Goal: Task Accomplishment & Management: Manage account settings

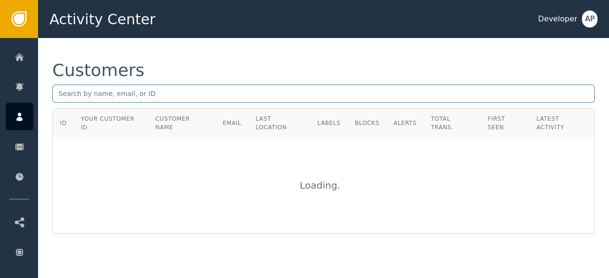
click at [90, 96] on input "text" at bounding box center [323, 94] width 542 height 18
paste input "[EMAIL_ADDRESS][DOMAIN_NAME]"
click at [147, 98] on input "[EMAIL_ADDRESS][DOMAIN_NAME]" at bounding box center [323, 94] width 542 height 18
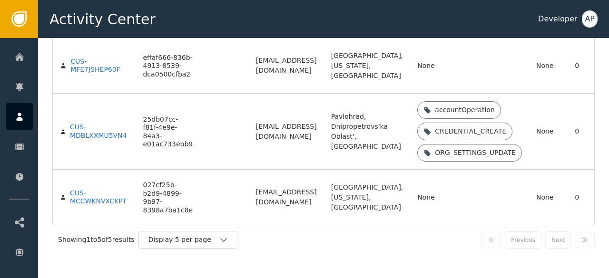
scroll to position [325, 0]
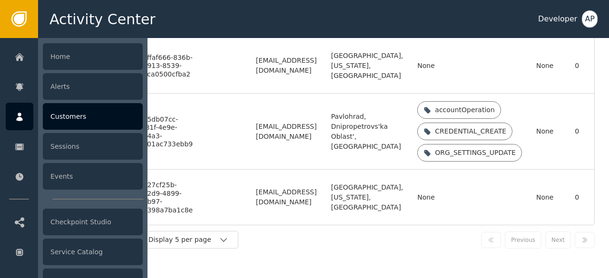
click at [56, 119] on div "Customers" at bounding box center [93, 116] width 100 height 27
click at [63, 114] on div "Customers" at bounding box center [93, 116] width 100 height 27
click at [78, 113] on div "Customers" at bounding box center [93, 116] width 100 height 27
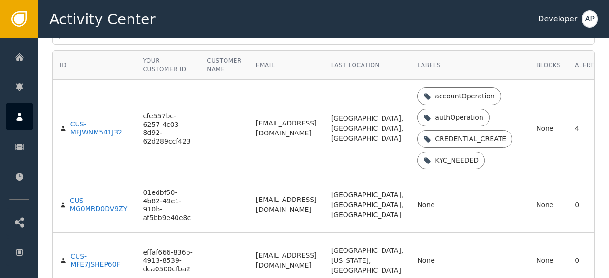
scroll to position [0, 0]
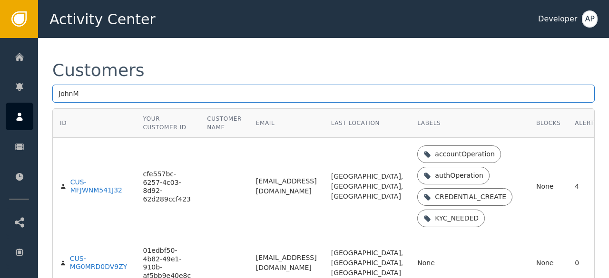
click at [176, 94] on input "JohnM" at bounding box center [323, 94] width 542 height 18
type input "J"
paste input "[EMAIL_ADDRESS][DOMAIN_NAME]"
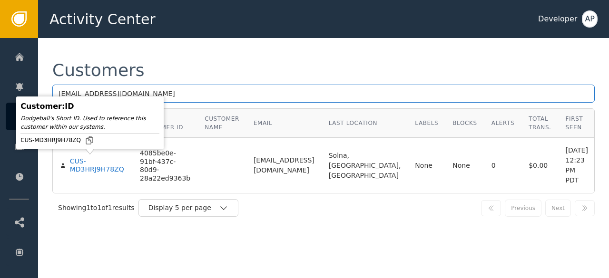
type input "[EMAIL_ADDRESS][DOMAIN_NAME]"
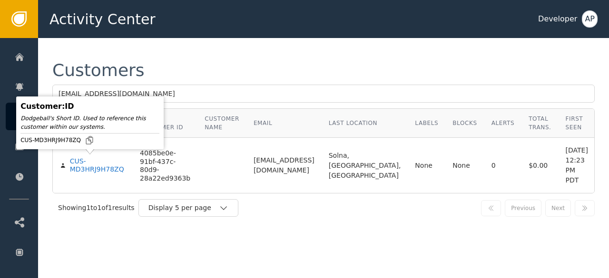
click at [88, 161] on div "CUS-MD3HRJ9H78ZQ" at bounding box center [98, 165] width 56 height 17
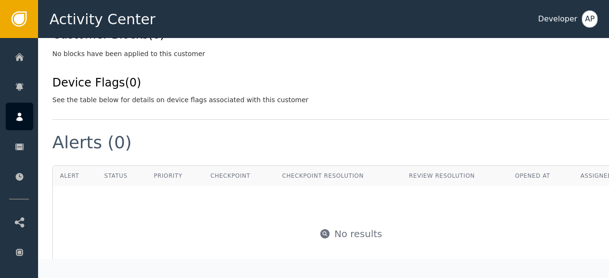
scroll to position [453, 0]
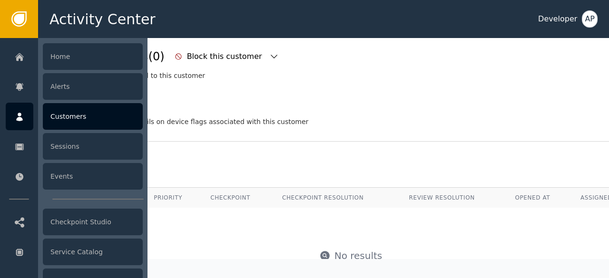
click at [69, 113] on div "Customers" at bounding box center [93, 116] width 100 height 27
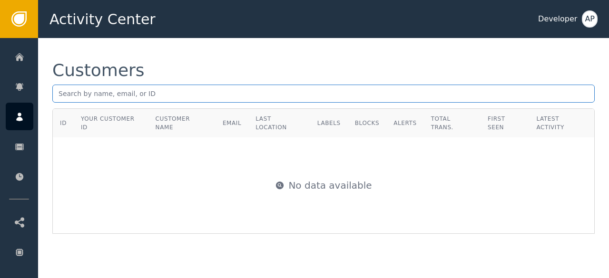
click at [68, 96] on input "text" at bounding box center [323, 94] width 542 height 18
paste input "[EMAIL_ADDRESS][DOMAIN_NAME]"
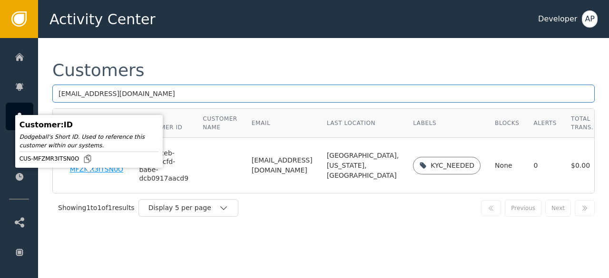
type input "[EMAIL_ADDRESS][DOMAIN_NAME]"
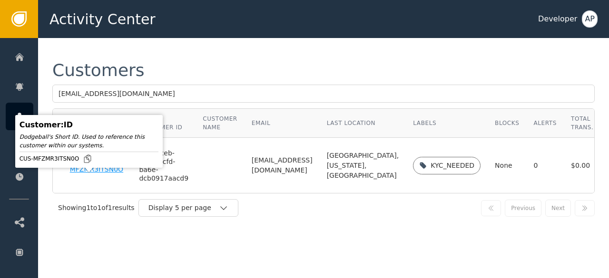
click at [87, 174] on div "CUS-MFZMR3ITSN0O" at bounding box center [97, 165] width 55 height 17
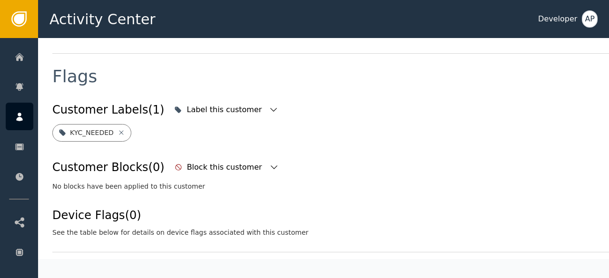
scroll to position [340, 0]
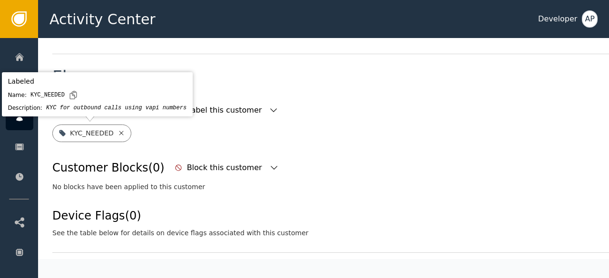
click at [117, 136] on icon at bounding box center [121, 133] width 8 height 8
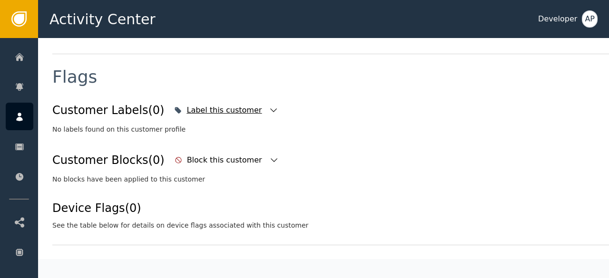
click at [269, 113] on icon "button" at bounding box center [274, 111] width 10 height 10
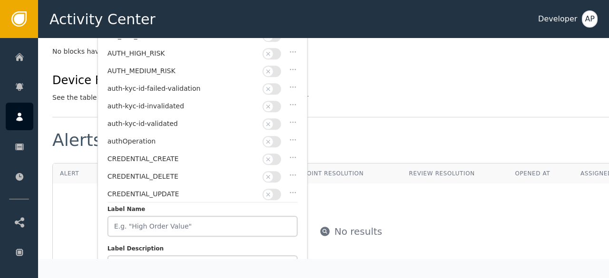
scroll to position [467, 0]
click at [280, 122] on button "button" at bounding box center [271, 124] width 19 height 11
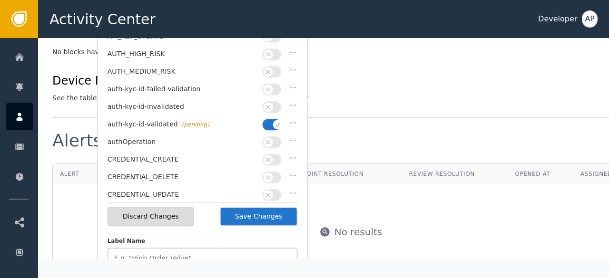
click at [251, 217] on button "Save Changes" at bounding box center [259, 216] width 78 height 19
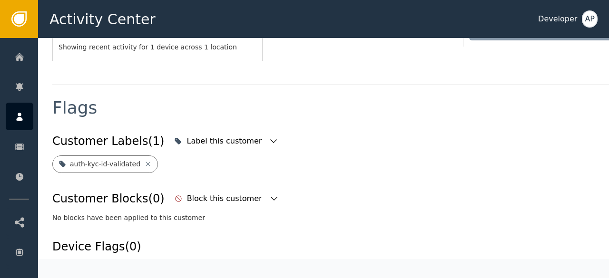
scroll to position [304, 0]
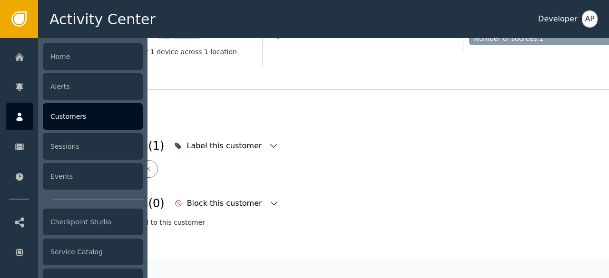
click at [64, 115] on div "Customers" at bounding box center [93, 116] width 100 height 27
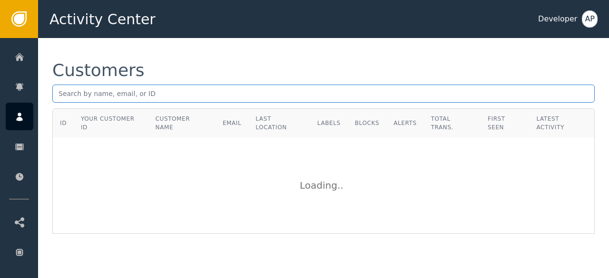
click at [66, 96] on input "text" at bounding box center [323, 94] width 542 height 18
paste input "[PERSON_NAME][EMAIL_ADDRESS][DOMAIN_NAME]"
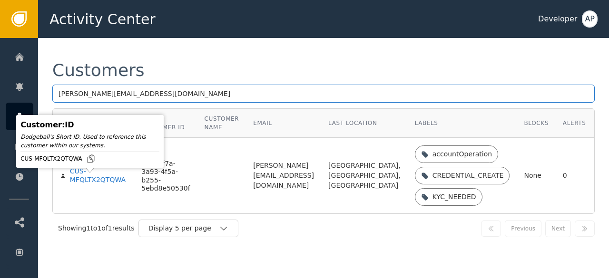
type input "[PERSON_NAME][EMAIL_ADDRESS][DOMAIN_NAME]"
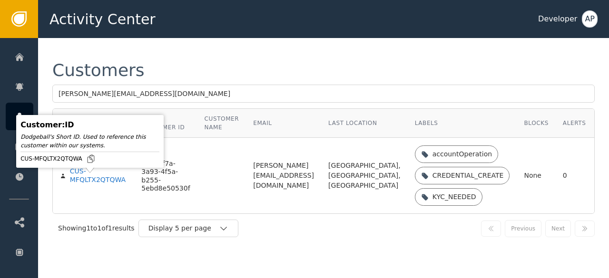
click at [87, 184] on div "CUS-MFQLTX2QTQWA" at bounding box center [99, 175] width 58 height 17
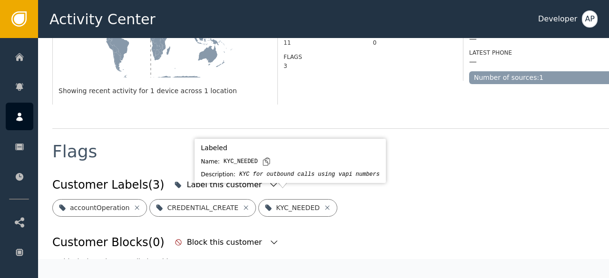
scroll to position [275, 0]
click at [325, 205] on icon at bounding box center [327, 207] width 4 height 4
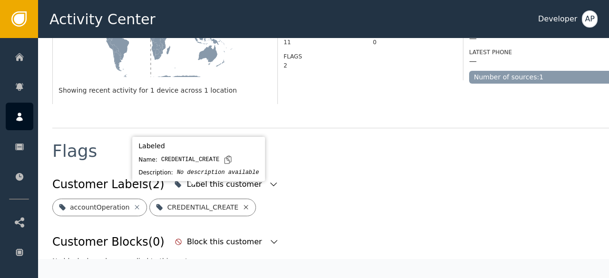
click at [242, 204] on icon at bounding box center [246, 208] width 8 height 8
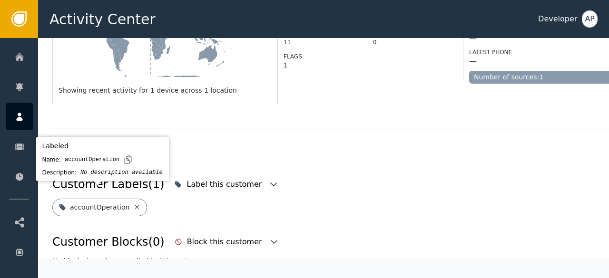
click at [133, 204] on icon at bounding box center [137, 208] width 8 height 8
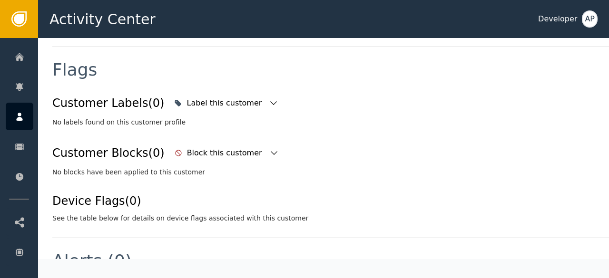
scroll to position [358, 0]
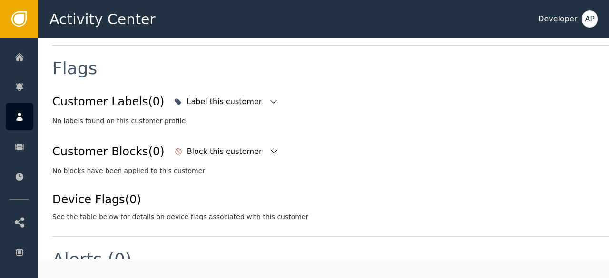
click at [270, 100] on icon "button" at bounding box center [273, 102] width 7 height 4
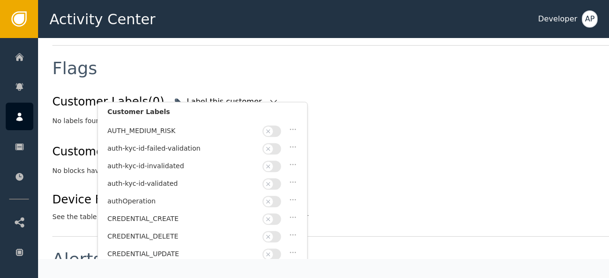
scroll to position [50, 0]
click at [279, 178] on button "button" at bounding box center [271, 183] width 19 height 11
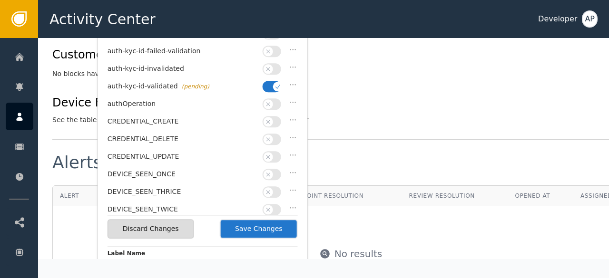
scroll to position [471, 0]
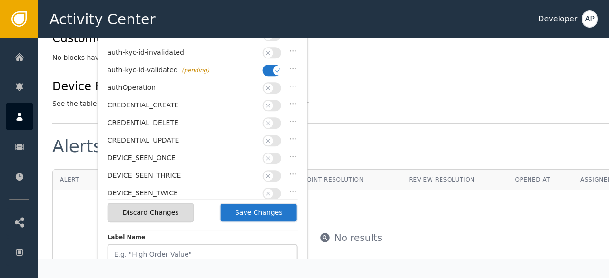
click at [261, 206] on button "Save Changes" at bounding box center [259, 212] width 78 height 19
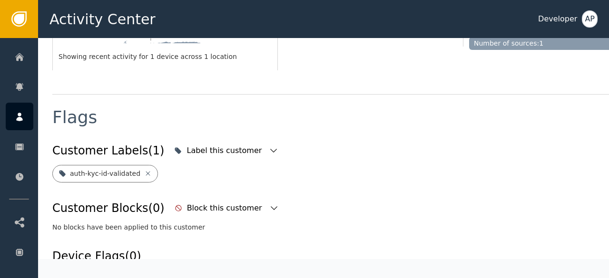
scroll to position [304, 0]
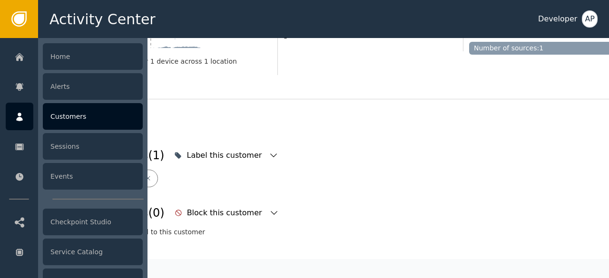
click at [58, 110] on div "Customers" at bounding box center [93, 116] width 100 height 27
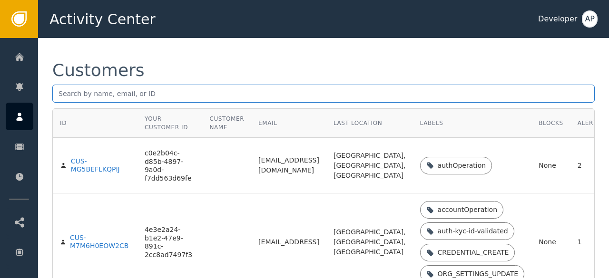
click at [69, 93] on input "text" at bounding box center [323, 94] width 542 height 18
paste input "[EMAIL_ADDRESS][DOMAIN_NAME]"
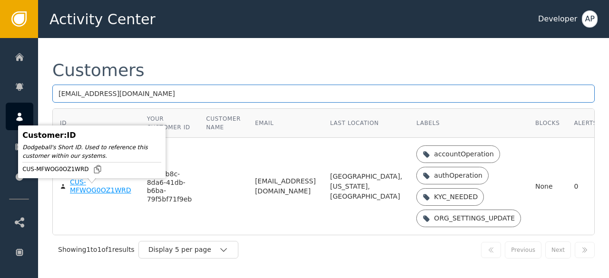
type input "[EMAIL_ADDRESS][DOMAIN_NAME]"
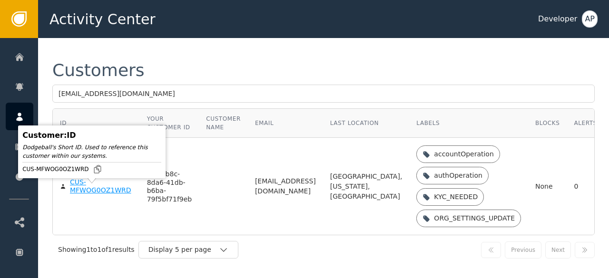
click at [80, 194] on div "CUS-MFWOG0OZ1WRD" at bounding box center [101, 186] width 63 height 17
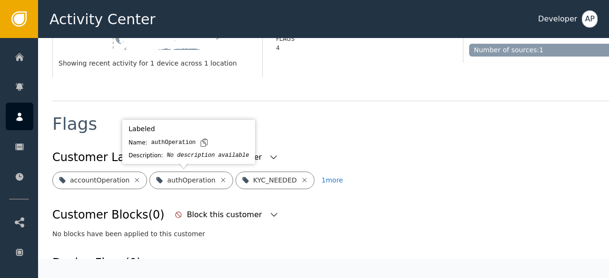
scroll to position [293, 0]
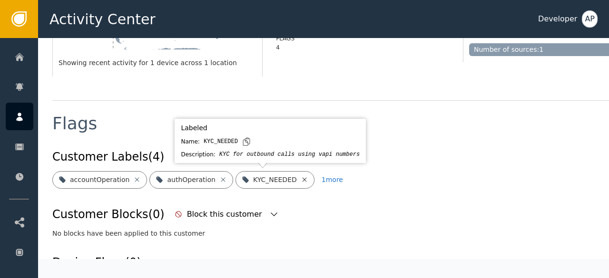
click at [301, 176] on icon at bounding box center [305, 180] width 8 height 8
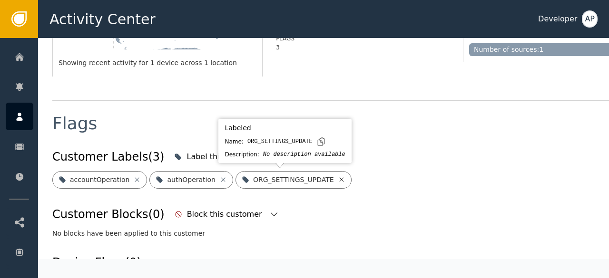
click at [338, 177] on icon at bounding box center [342, 180] width 8 height 8
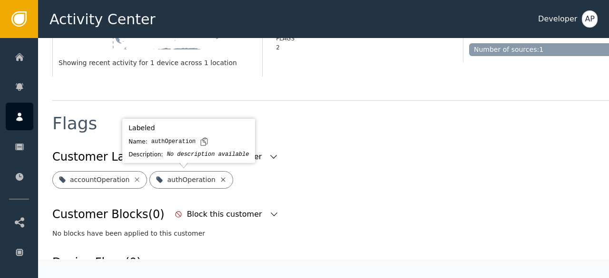
click at [219, 180] on icon at bounding box center [223, 180] width 8 height 8
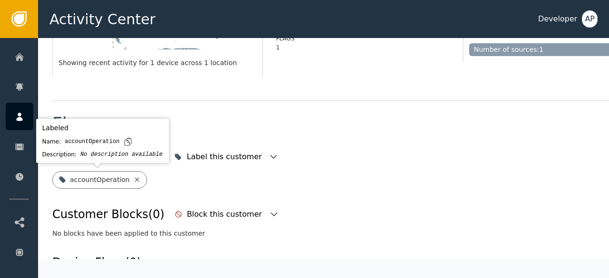
click at [135, 180] on icon at bounding box center [137, 180] width 8 height 8
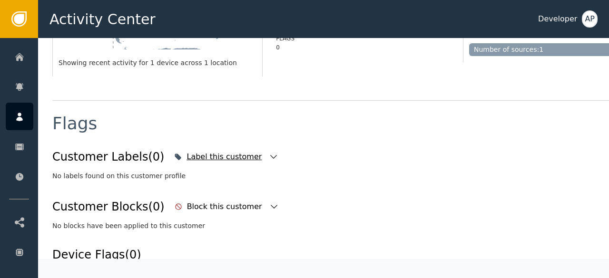
click at [269, 158] on icon "button" at bounding box center [274, 157] width 10 height 10
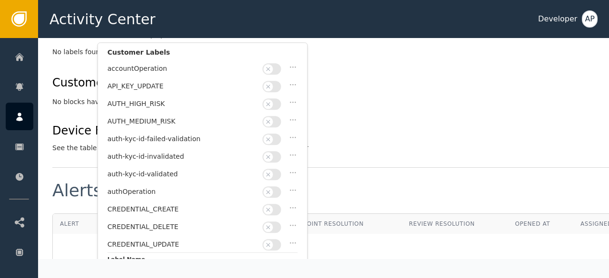
scroll to position [417, 0]
click at [279, 171] on button "button" at bounding box center [271, 174] width 19 height 11
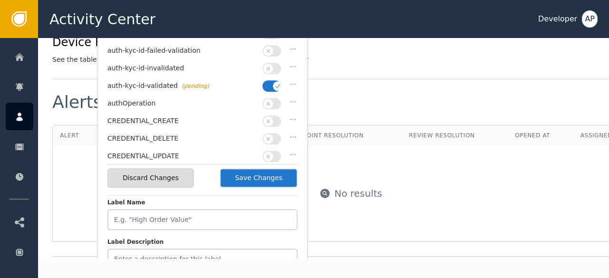
scroll to position [506, 0]
click at [271, 179] on button "Save Changes" at bounding box center [259, 177] width 78 height 19
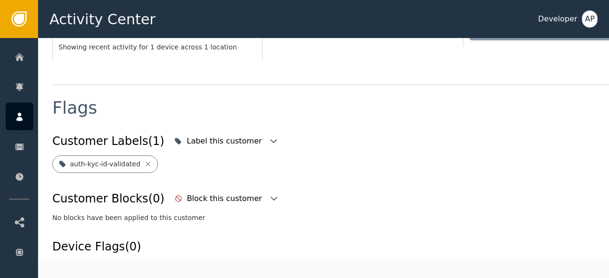
scroll to position [304, 0]
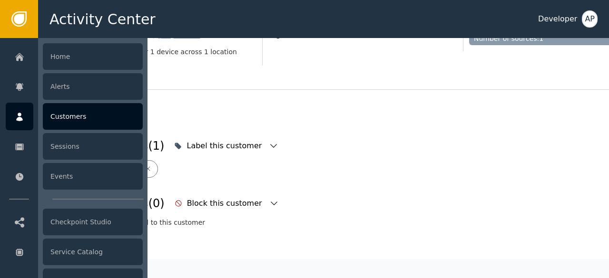
click at [67, 116] on div "Customers" at bounding box center [93, 116] width 100 height 27
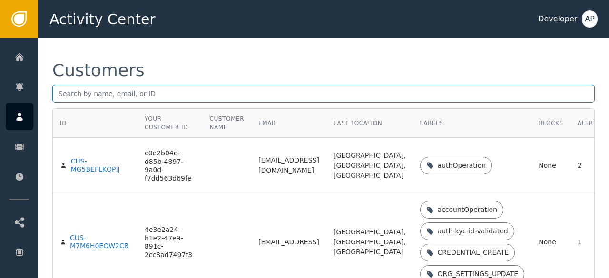
click at [66, 97] on input "text" at bounding box center [323, 94] width 542 height 18
paste input "[EMAIL_ADDRESS][DOMAIN_NAME]"
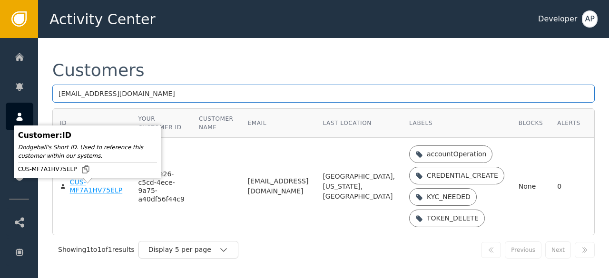
type input "[EMAIL_ADDRESS][DOMAIN_NAME]"
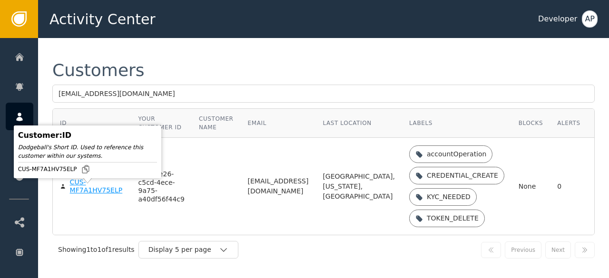
click at [80, 195] on div "CUS-MF7A1HV75ELP" at bounding box center [97, 186] width 54 height 17
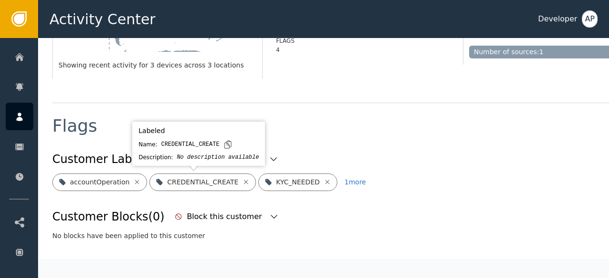
scroll to position [299, 0]
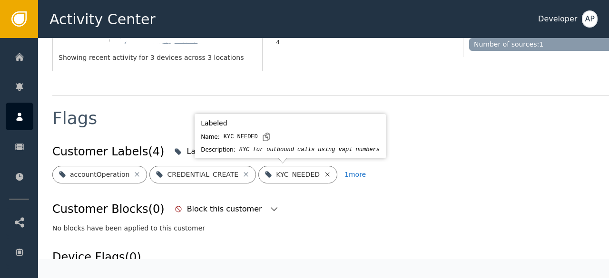
click at [323, 174] on icon at bounding box center [327, 175] width 8 height 8
click at [331, 172] on icon at bounding box center [335, 175] width 8 height 8
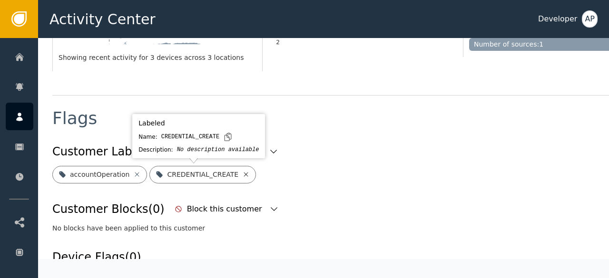
click at [244, 175] on icon at bounding box center [246, 174] width 4 height 4
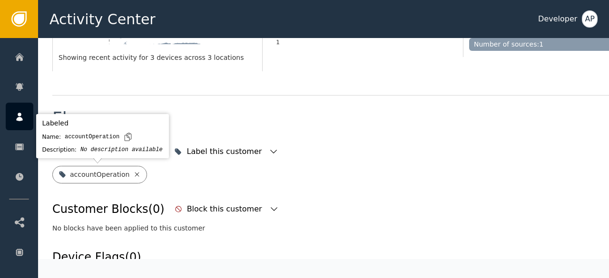
click at [133, 175] on icon at bounding box center [137, 175] width 8 height 8
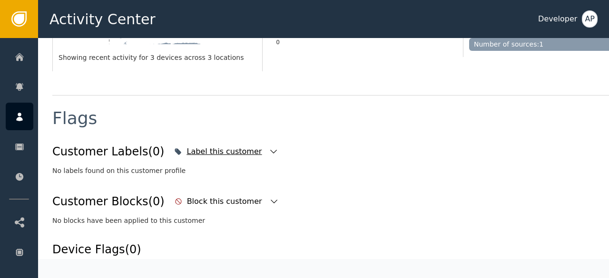
click at [269, 147] on icon "button" at bounding box center [274, 152] width 10 height 10
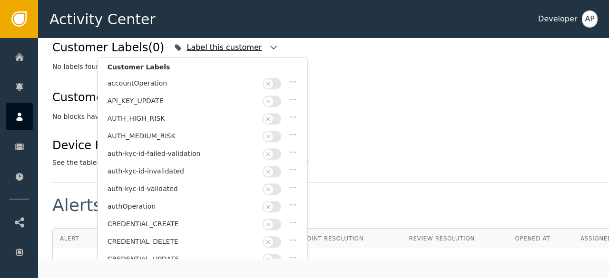
scroll to position [403, 0]
click at [278, 183] on button "button" at bounding box center [271, 188] width 19 height 11
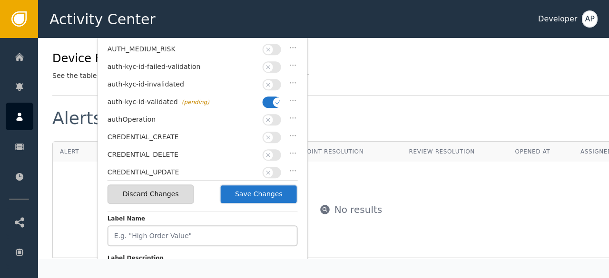
scroll to position [491, 0]
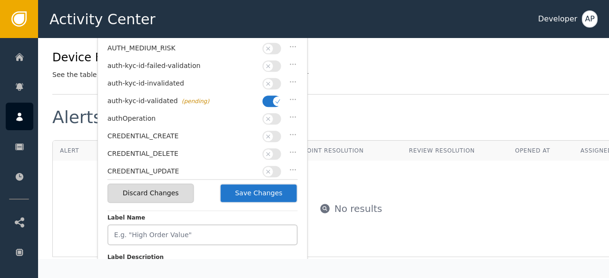
click at [271, 188] on button "Save Changes" at bounding box center [259, 193] width 78 height 19
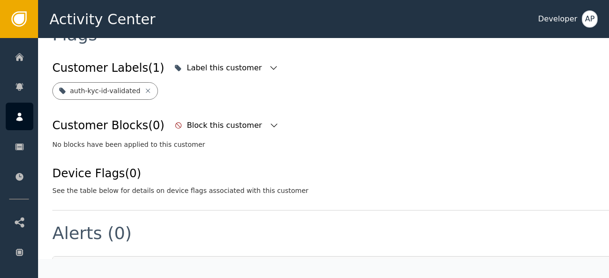
scroll to position [384, 0]
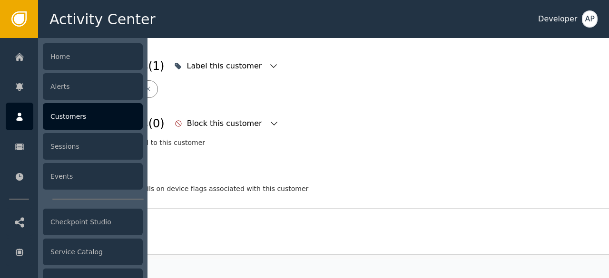
click at [59, 113] on div "Customers" at bounding box center [93, 116] width 100 height 27
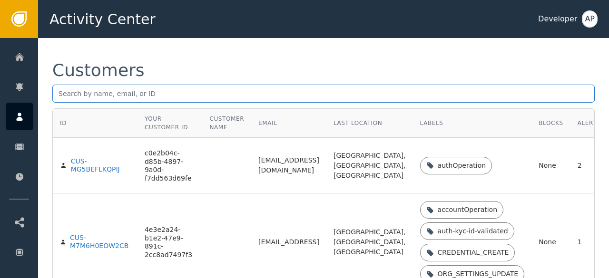
click at [77, 94] on input "text" at bounding box center [323, 94] width 542 height 18
paste input "[EMAIL_ADDRESS][DOMAIN_NAME]"
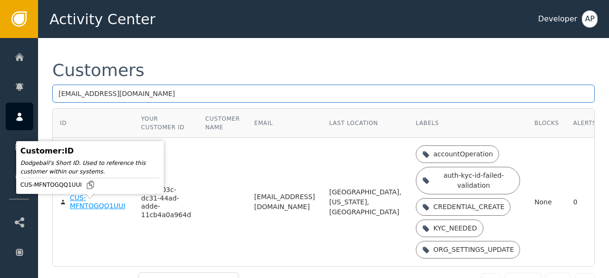
type input "[EMAIL_ADDRESS][DOMAIN_NAME]"
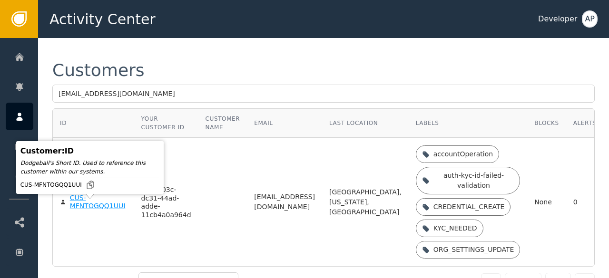
click at [86, 209] on div "CUS-MFNTOGQQ1UUI" at bounding box center [98, 202] width 57 height 17
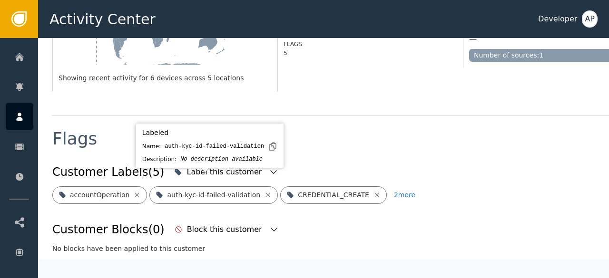
scroll to position [290, 0]
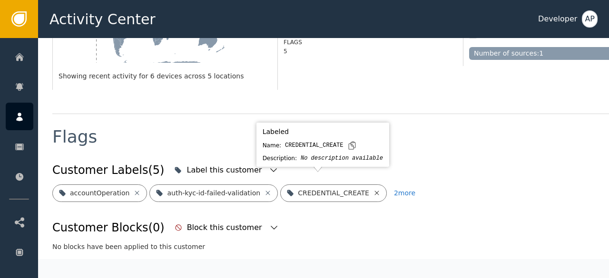
click at [373, 189] on icon at bounding box center [377, 193] width 8 height 8
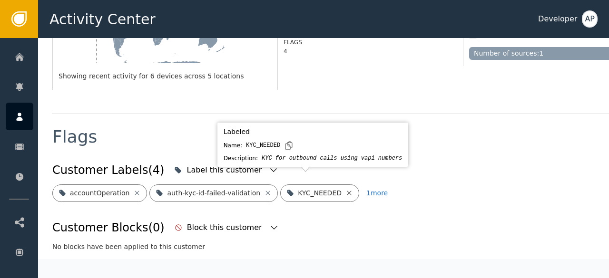
click at [345, 189] on icon at bounding box center [349, 193] width 8 height 8
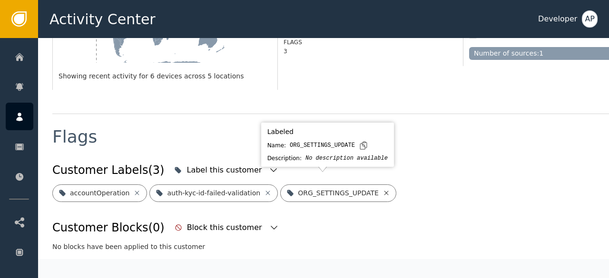
click at [384, 191] on icon at bounding box center [386, 193] width 4 height 4
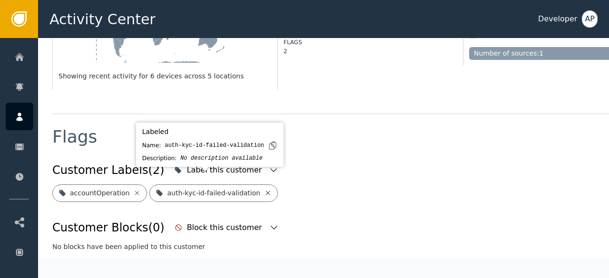
click at [264, 189] on icon at bounding box center [268, 193] width 8 height 8
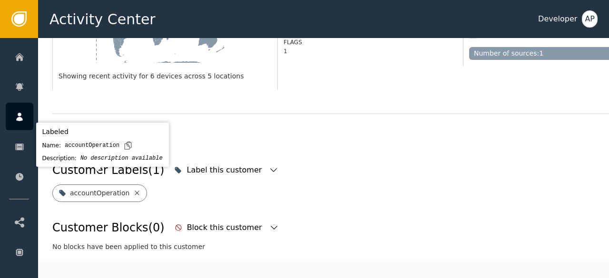
click at [133, 189] on icon at bounding box center [137, 193] width 8 height 8
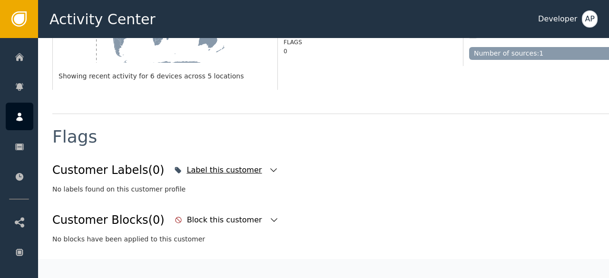
click at [269, 165] on icon "button" at bounding box center [274, 170] width 10 height 10
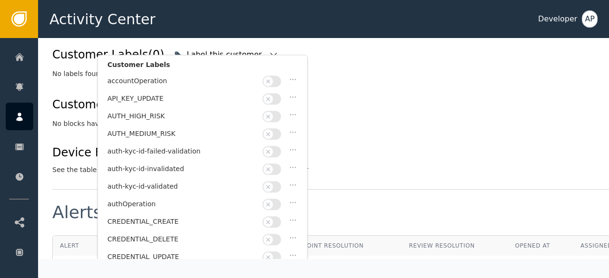
scroll to position [407, 0]
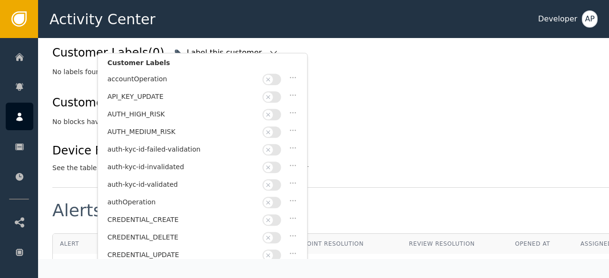
click at [274, 179] on button "button" at bounding box center [271, 184] width 19 height 11
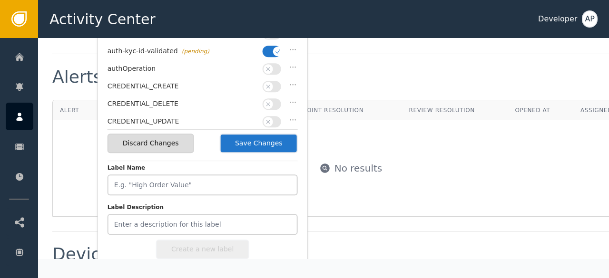
scroll to position [542, 0]
click at [266, 146] on button "Save Changes" at bounding box center [259, 142] width 78 height 19
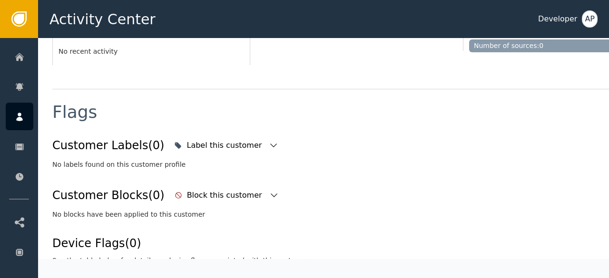
scroll to position [304, 0]
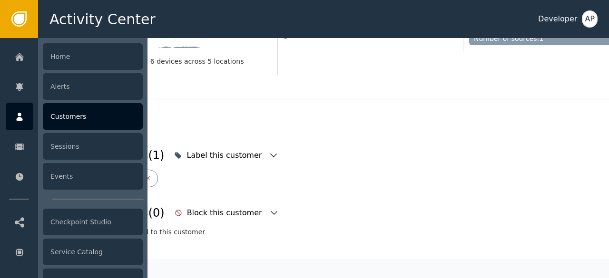
click at [71, 120] on div "Customers" at bounding box center [93, 116] width 100 height 27
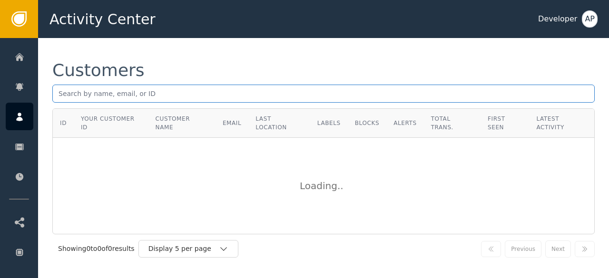
click at [65, 98] on input "text" at bounding box center [323, 94] width 542 height 18
paste input "[PERSON_NAME][EMAIL_ADDRESS]"
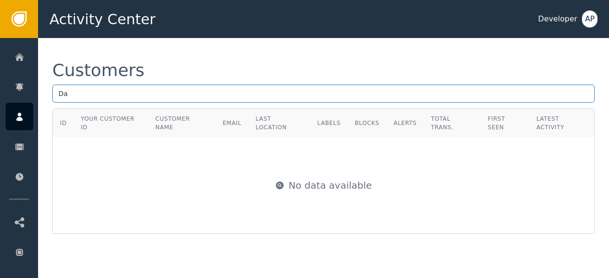
type input "D"
paste input "[EMAIL_ADDRESS][DOMAIN_NAME]"
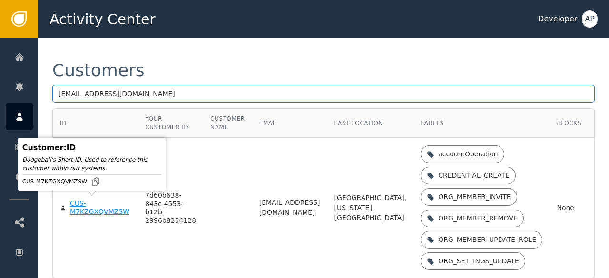
type input "[EMAIL_ADDRESS][DOMAIN_NAME]"
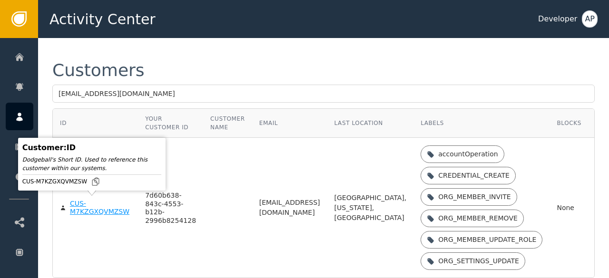
click at [84, 203] on div "CUS-M7KZGXQVMZSW" at bounding box center [100, 208] width 61 height 17
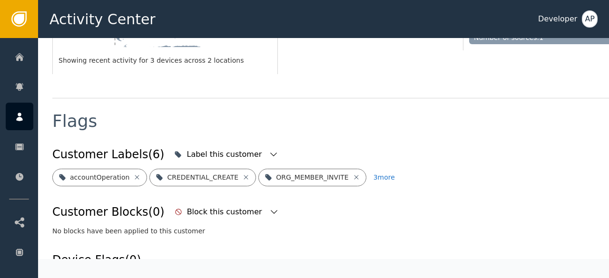
scroll to position [306, 0]
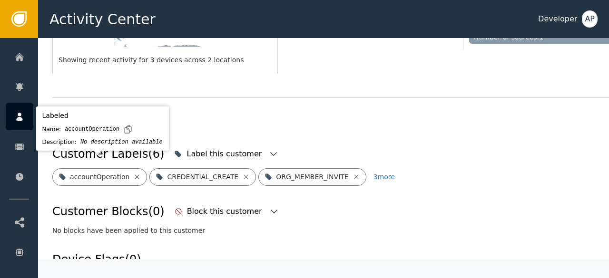
click at [133, 173] on icon at bounding box center [137, 177] width 8 height 8
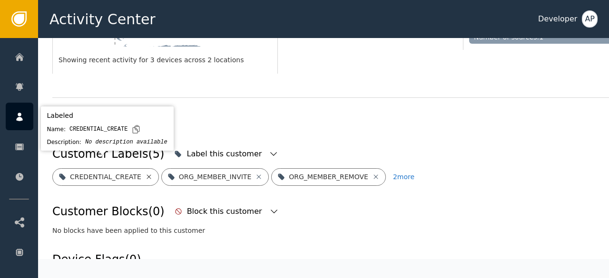
click at [146, 175] on icon at bounding box center [148, 177] width 4 height 4
click at [148, 175] on icon at bounding box center [150, 177] width 4 height 4
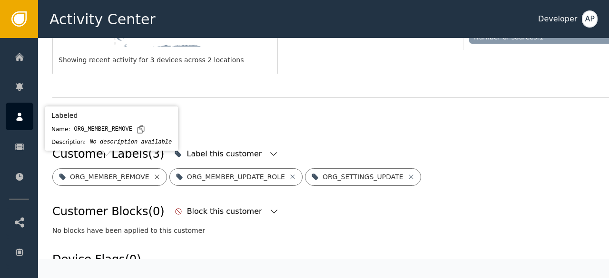
click at [153, 173] on icon at bounding box center [157, 177] width 8 height 8
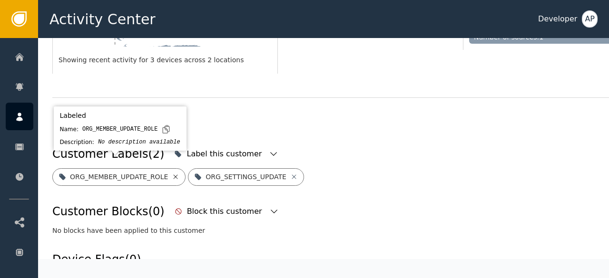
click at [174, 175] on icon at bounding box center [176, 177] width 4 height 4
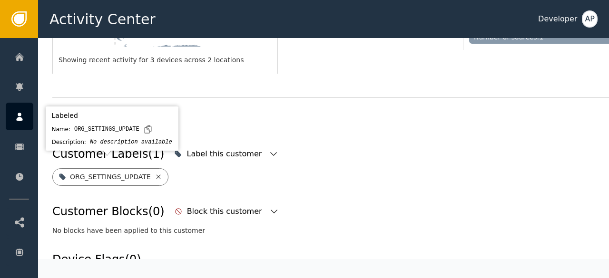
click at [155, 173] on icon at bounding box center [159, 177] width 8 height 8
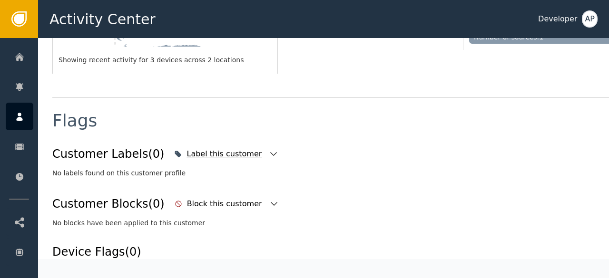
click at [269, 149] on icon "button" at bounding box center [274, 154] width 10 height 10
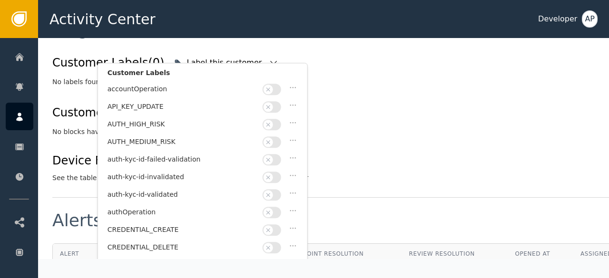
scroll to position [398, 0]
click at [278, 188] on button "button" at bounding box center [271, 193] width 19 height 11
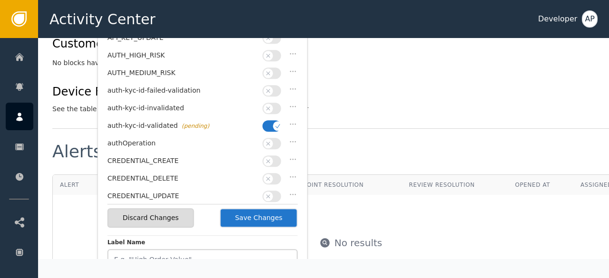
scroll to position [466, 0]
click at [262, 218] on button "Save Changes" at bounding box center [259, 217] width 78 height 19
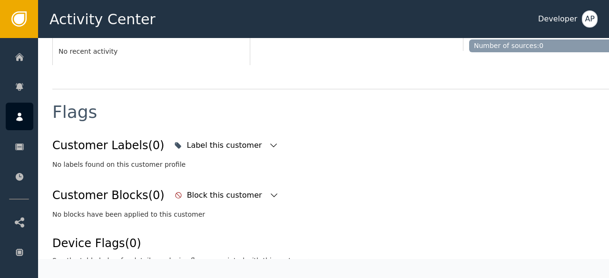
scroll to position [304, 0]
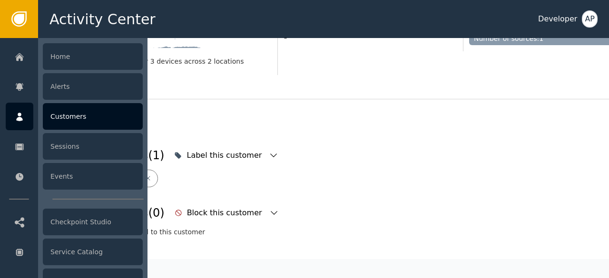
click at [66, 117] on div "Customers" at bounding box center [93, 116] width 100 height 27
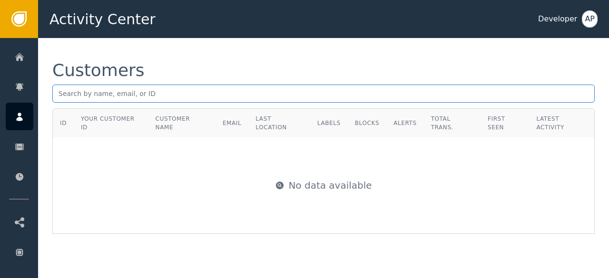
click at [67, 93] on input "text" at bounding box center [323, 94] width 542 height 18
paste input "[URL]"
type input "i"
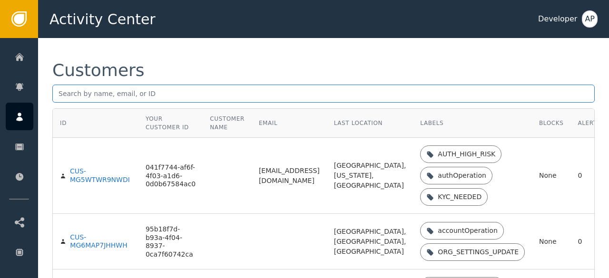
paste input "[URL]"
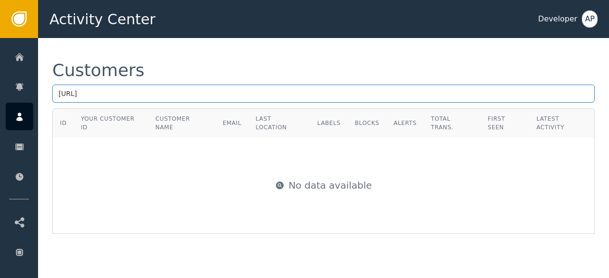
click at [180, 92] on input "[URL]" at bounding box center [323, 94] width 542 height 18
type input "w"
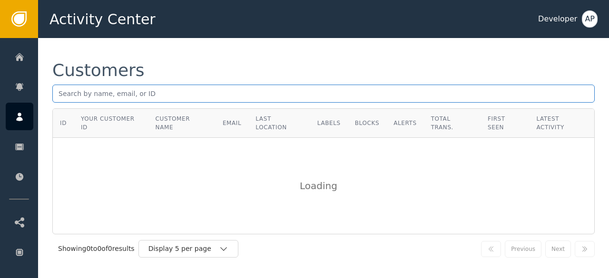
paste input "[EMAIL_ADDRESS][DOMAIN_NAME]"
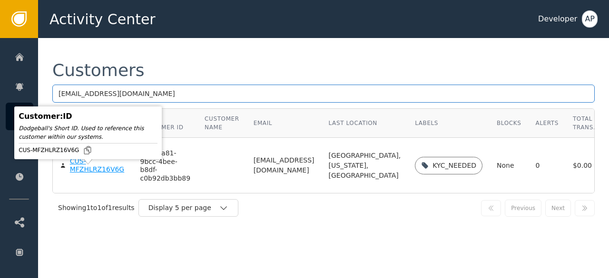
type input "[EMAIL_ADDRESS][DOMAIN_NAME]"
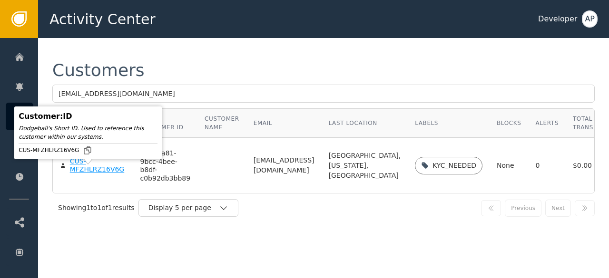
click at [83, 174] on div "CUS-MFZHLRZ16V6G" at bounding box center [98, 165] width 56 height 17
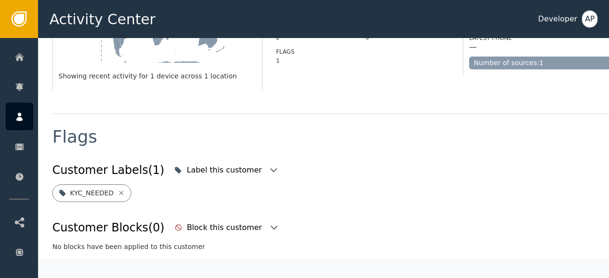
scroll to position [281, 0]
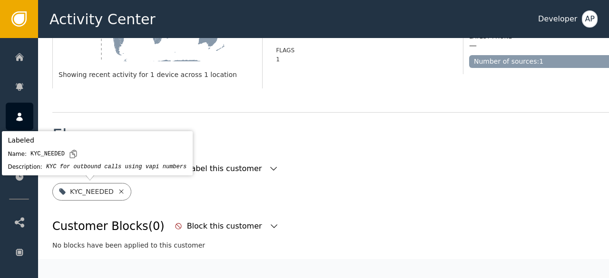
click at [117, 192] on icon at bounding box center [121, 192] width 8 height 8
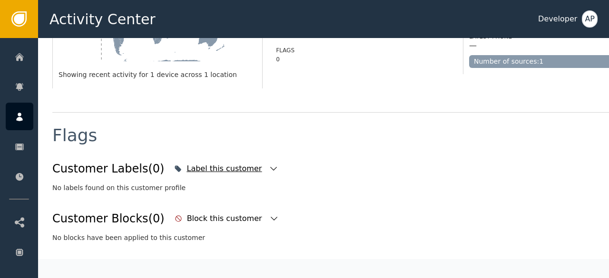
click at [269, 167] on icon "button" at bounding box center [274, 169] width 10 height 10
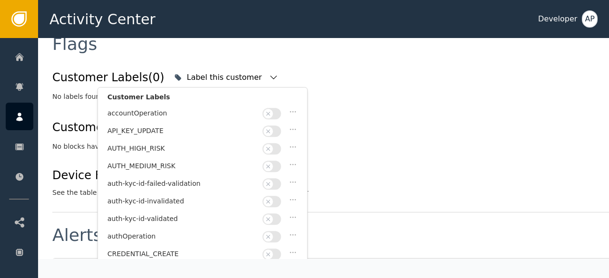
scroll to position [409, 0]
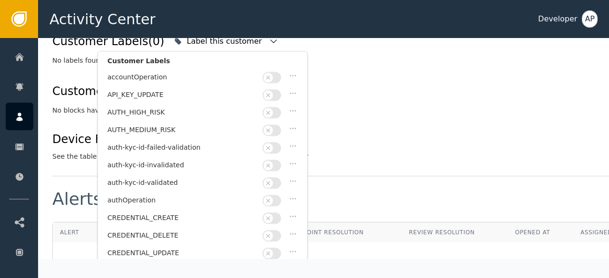
click at [278, 177] on button "button" at bounding box center [271, 182] width 19 height 11
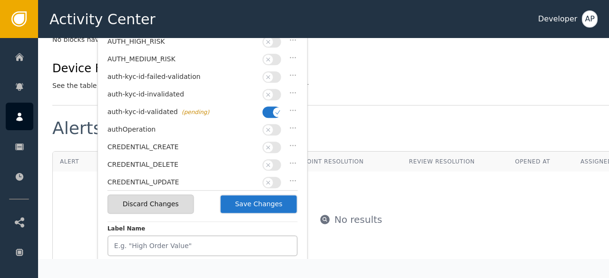
scroll to position [493, 0]
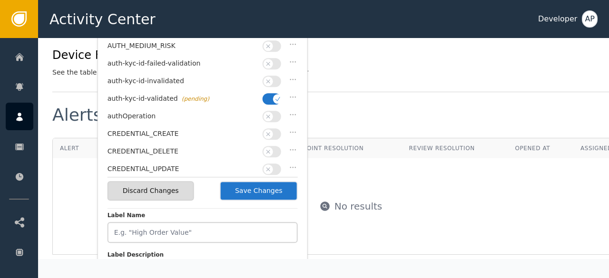
click at [268, 187] on button "Save Changes" at bounding box center [259, 190] width 78 height 19
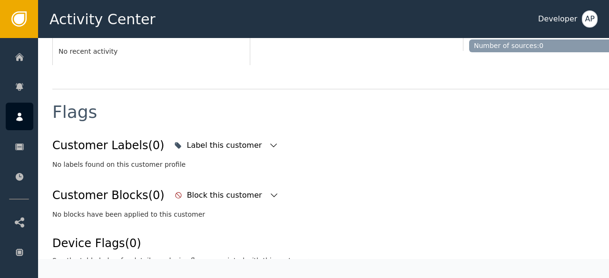
scroll to position [304, 0]
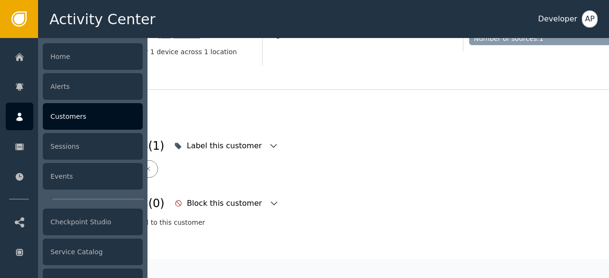
click at [68, 117] on div "Customers" at bounding box center [93, 116] width 100 height 27
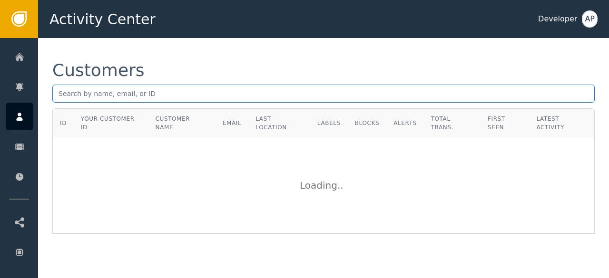
click at [60, 93] on input "text" at bounding box center [323, 94] width 542 height 18
paste input "[EMAIL_ADDRESS][DOMAIN_NAME]"
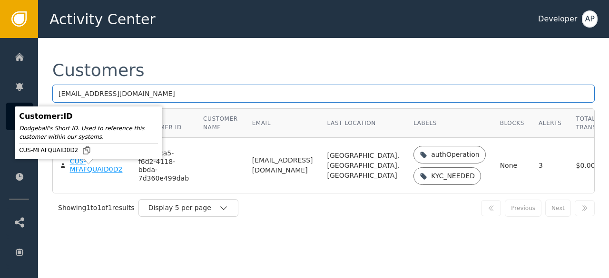
type input "[EMAIL_ADDRESS][DOMAIN_NAME]"
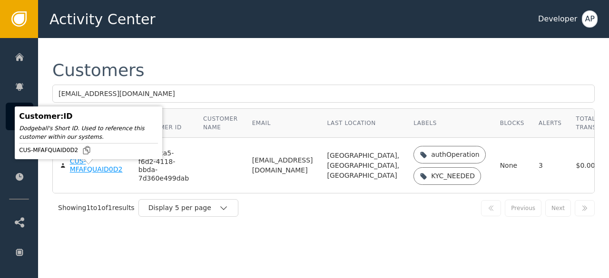
click at [79, 174] on div "CUS-MFAFQUAID0D2" at bounding box center [97, 165] width 54 height 17
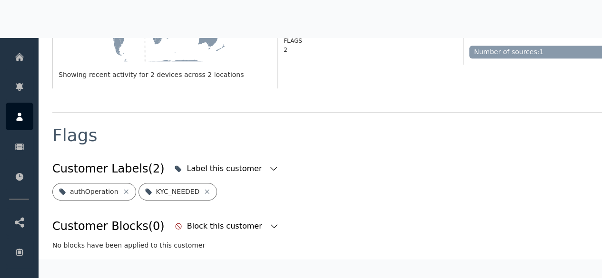
scroll to position [291, 0]
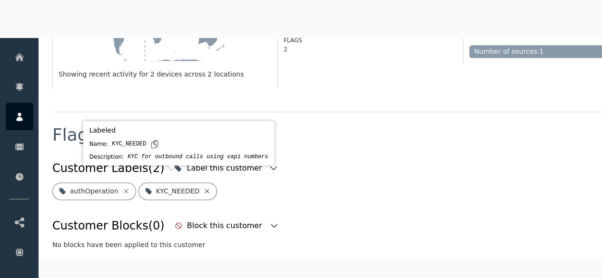
click at [205, 189] on icon at bounding box center [207, 191] width 4 height 4
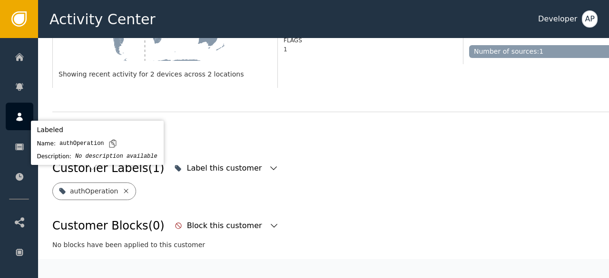
click at [122, 187] on icon at bounding box center [126, 191] width 8 height 8
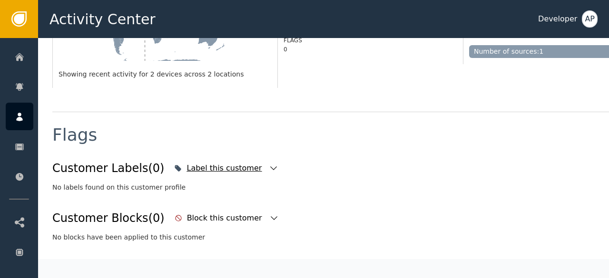
click at [270, 166] on icon "button" at bounding box center [273, 168] width 7 height 4
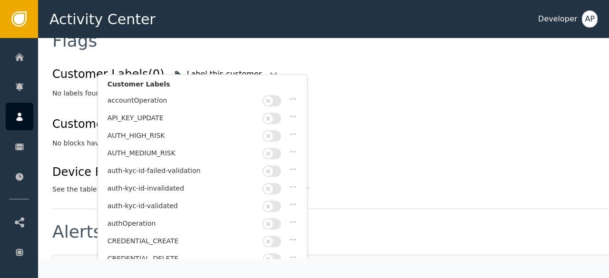
scroll to position [394, 0]
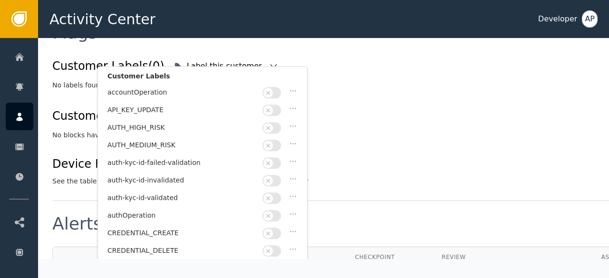
click at [278, 193] on button "button" at bounding box center [271, 198] width 19 height 11
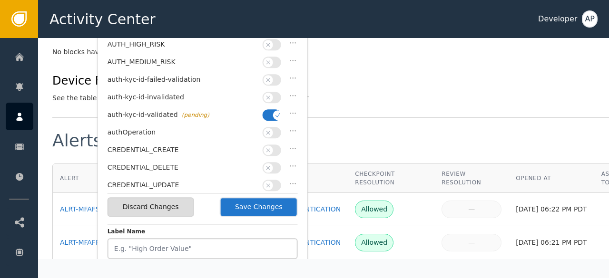
scroll to position [493, 0]
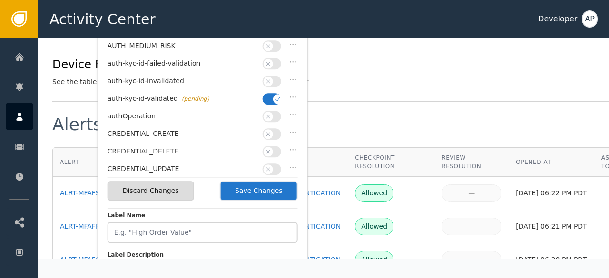
click at [255, 189] on button "Save Changes" at bounding box center [259, 190] width 78 height 19
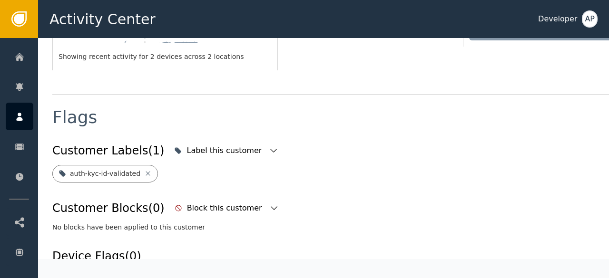
scroll to position [304, 0]
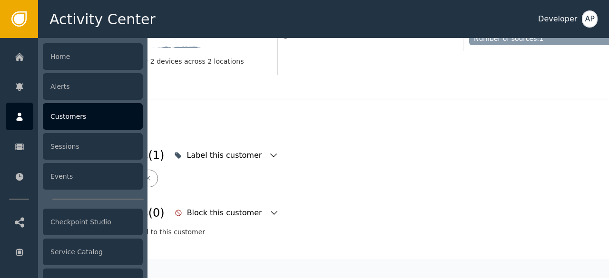
click at [61, 111] on div "Customers" at bounding box center [93, 116] width 100 height 27
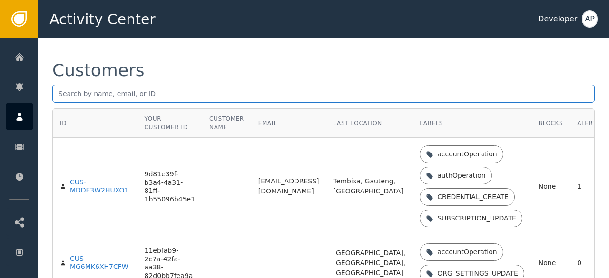
click at [70, 93] on input "text" at bounding box center [323, 94] width 542 height 18
paste input "[EMAIL_ADDRESS][DOMAIN_NAME]"
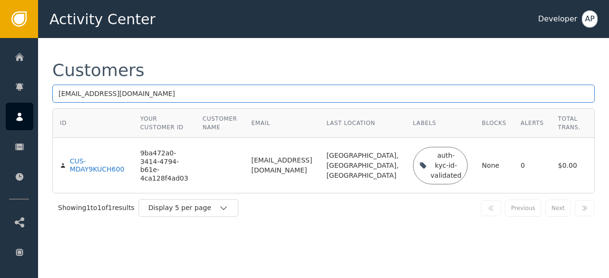
click at [136, 97] on input "[EMAIL_ADDRESS][DOMAIN_NAME]" at bounding box center [323, 94] width 542 height 18
type input "n"
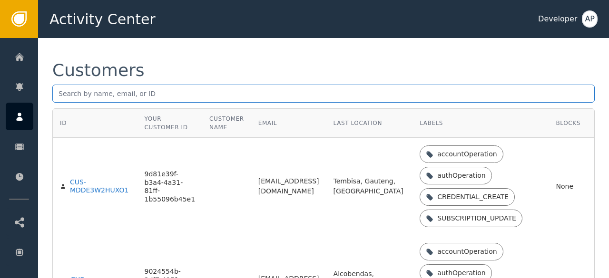
paste input "[EMAIL_ADDRESS][DOMAIN_NAME]"
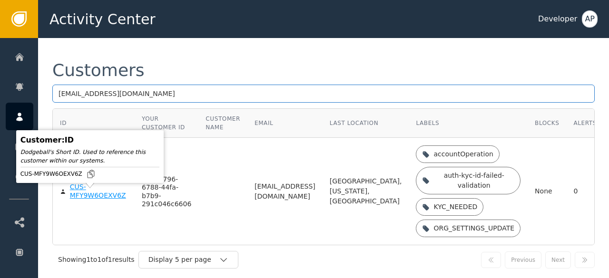
type input "[EMAIL_ADDRESS][DOMAIN_NAME]"
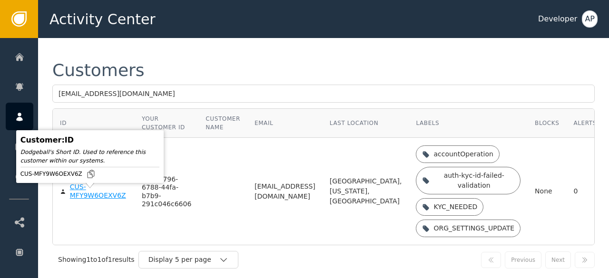
click at [87, 199] on div "CUS-MFY9W6OEXV6Z" at bounding box center [99, 191] width 58 height 17
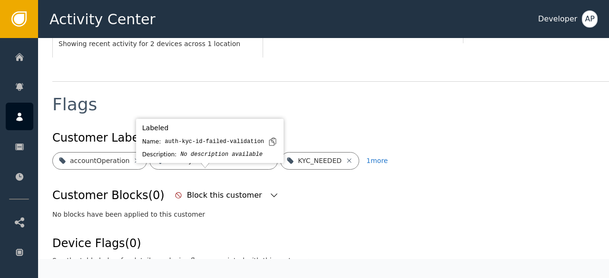
scroll to position [313, 0]
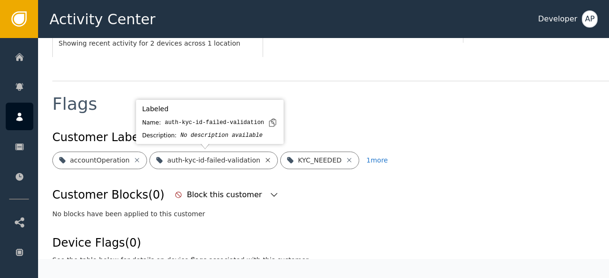
click at [264, 160] on icon at bounding box center [268, 160] width 8 height 8
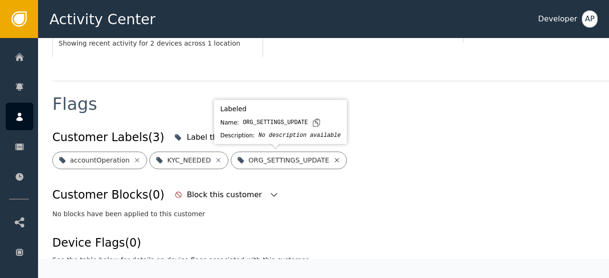
click at [333, 158] on icon at bounding box center [337, 160] width 8 height 8
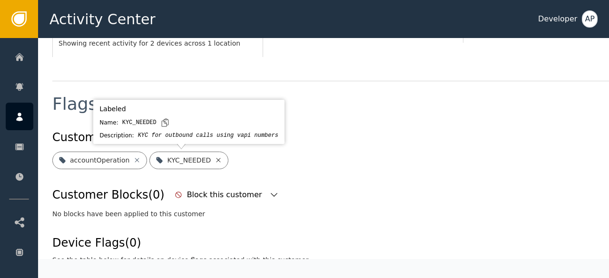
click at [214, 157] on icon at bounding box center [218, 160] width 8 height 8
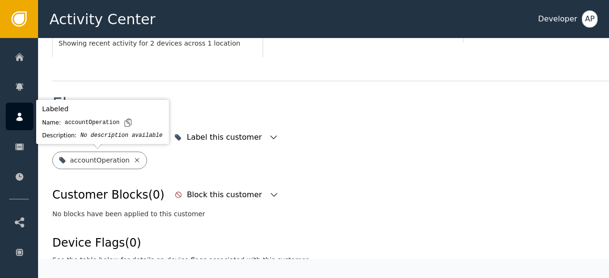
click at [133, 160] on icon at bounding box center [137, 160] width 8 height 8
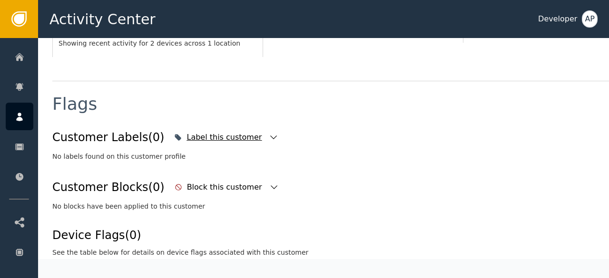
click at [269, 136] on icon "button" at bounding box center [274, 138] width 10 height 10
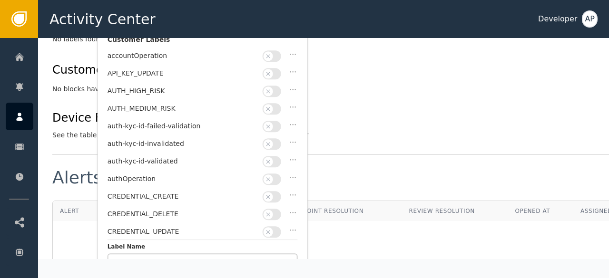
scroll to position [431, 0]
click at [278, 155] on div at bounding box center [272, 160] width 21 height 11
click at [278, 155] on button "button" at bounding box center [271, 160] width 19 height 11
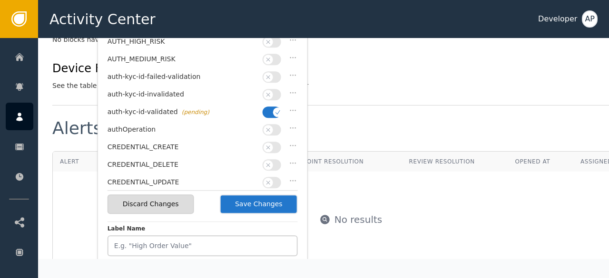
scroll to position [483, 0]
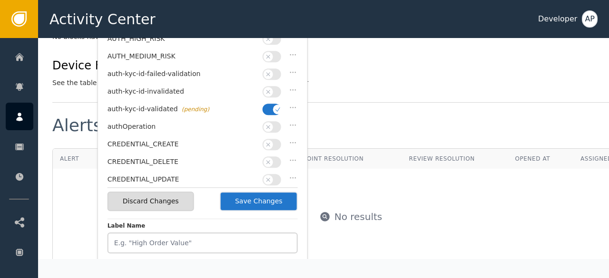
click at [254, 202] on button "Save Changes" at bounding box center [259, 201] width 78 height 19
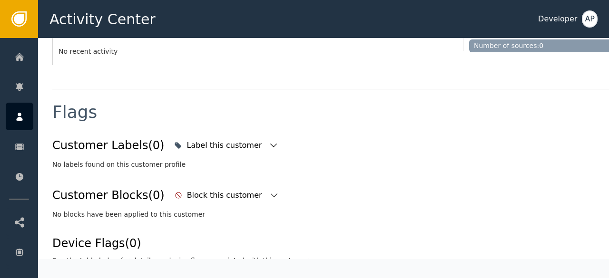
scroll to position [304, 0]
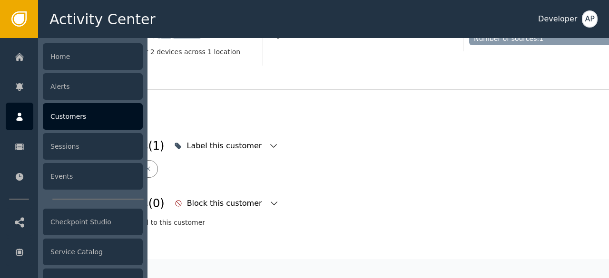
click at [56, 112] on div "Customers" at bounding box center [93, 116] width 100 height 27
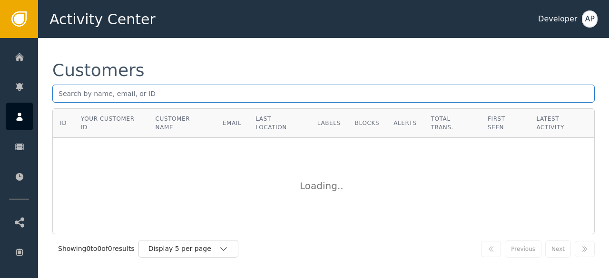
click at [62, 94] on input "text" at bounding box center [323, 94] width 542 height 18
paste input "[PERSON_NAME][EMAIL_ADDRESS][DOMAIN_NAME]"
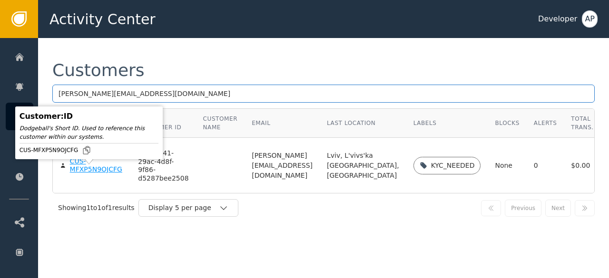
type input "[PERSON_NAME][EMAIL_ADDRESS][DOMAIN_NAME]"
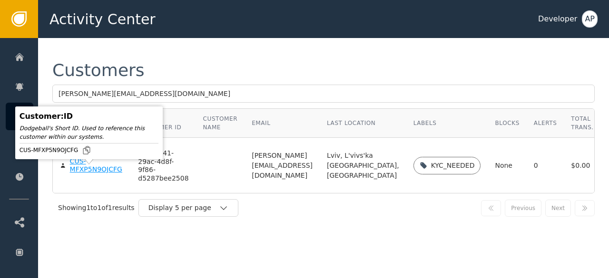
click at [76, 172] on div "CUS-MFXP5N9OJCFG" at bounding box center [97, 165] width 54 height 17
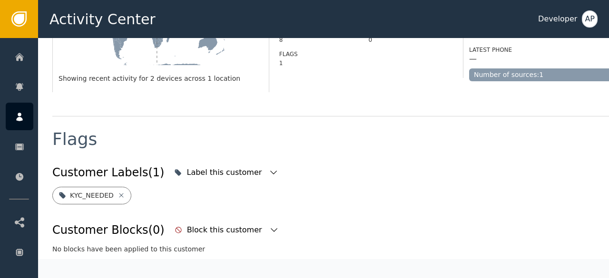
scroll to position [278, 0]
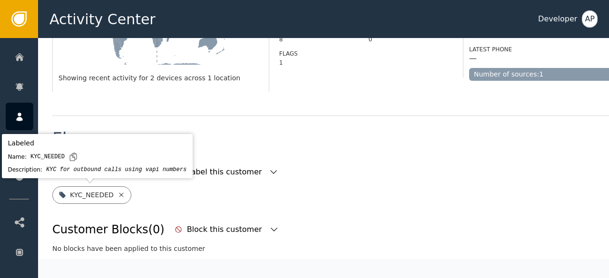
click at [117, 194] on icon at bounding box center [121, 195] width 8 height 8
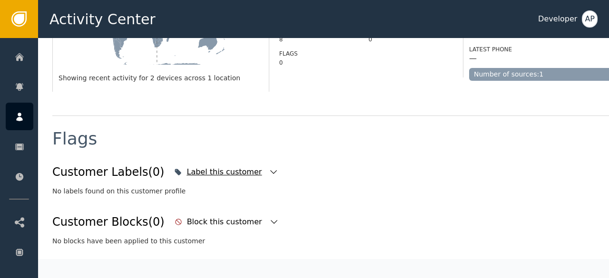
click at [269, 167] on icon "button" at bounding box center [274, 172] width 10 height 10
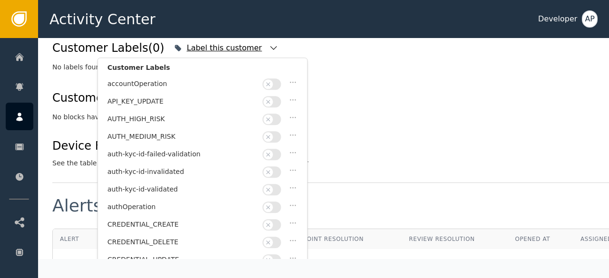
scroll to position [403, 0]
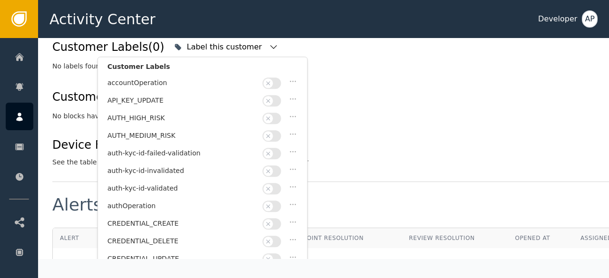
click at [276, 183] on button "button" at bounding box center [271, 188] width 19 height 11
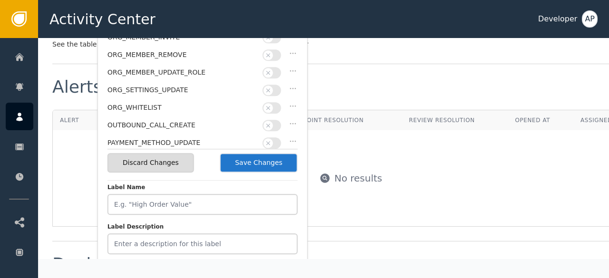
scroll to position [525, 0]
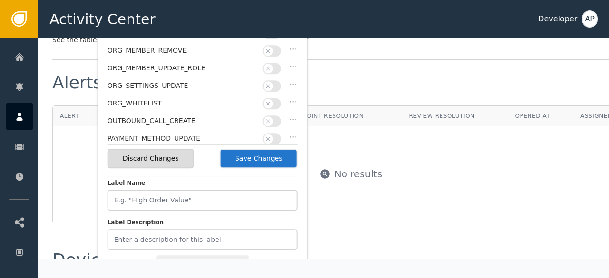
click at [270, 156] on button "Save Changes" at bounding box center [259, 158] width 78 height 19
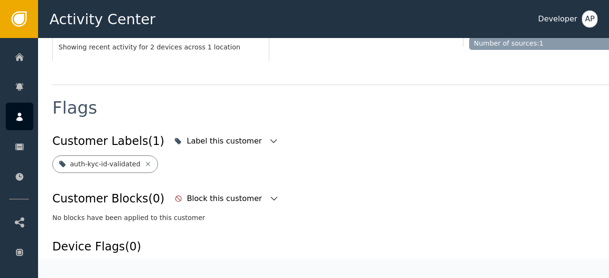
scroll to position [304, 0]
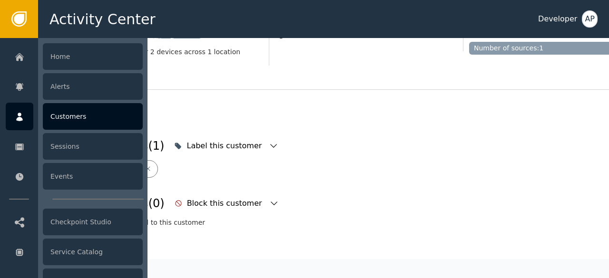
click at [59, 115] on div "Customers" at bounding box center [93, 116] width 100 height 27
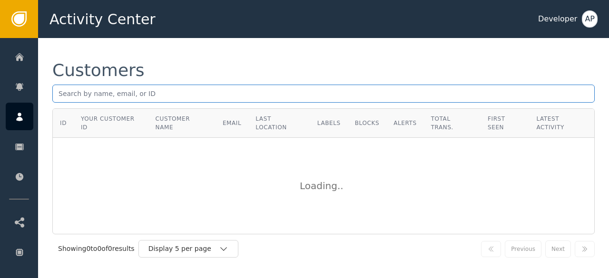
click at [59, 100] on input "text" at bounding box center [323, 94] width 542 height 18
paste input "[EMAIL_ADDRESS][DOMAIN_NAME]"
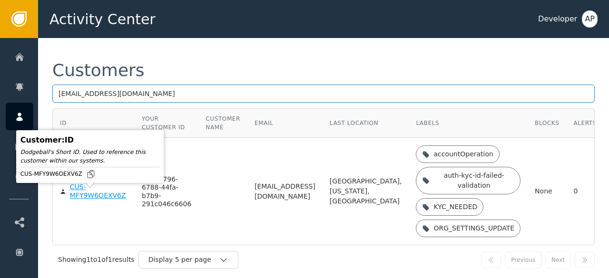
type input "[EMAIL_ADDRESS][DOMAIN_NAME]"
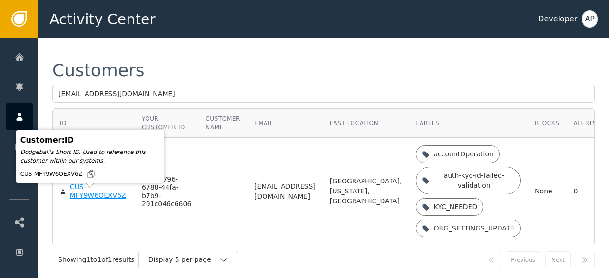
click at [83, 198] on div "CUS-MFY9W6OEXV6Z" at bounding box center [99, 191] width 58 height 17
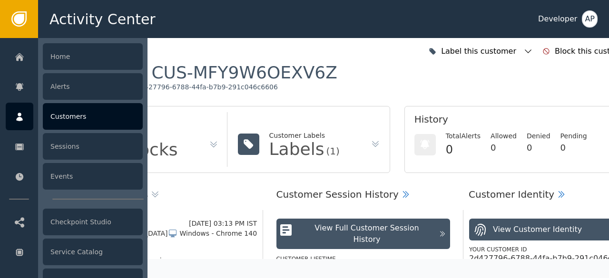
click at [57, 115] on div "Customers" at bounding box center [93, 116] width 100 height 27
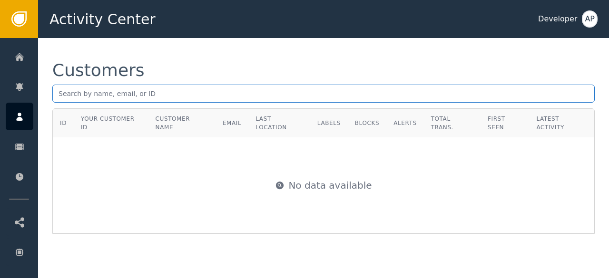
click at [59, 92] on input "text" at bounding box center [323, 94] width 542 height 18
paste input "[EMAIL_ADDRESS][DOMAIN_NAME]"
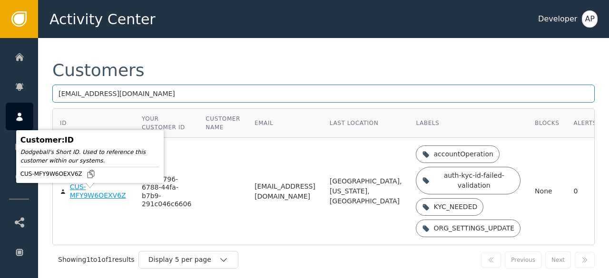
type input "[EMAIL_ADDRESS][DOMAIN_NAME]"
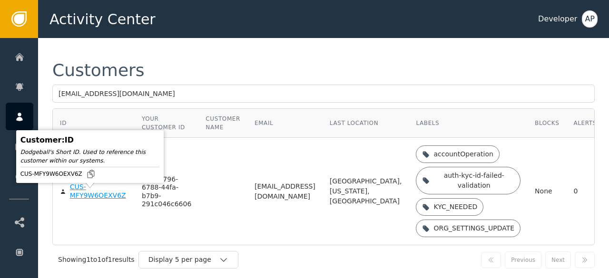
click at [81, 200] on div "CUS-MFY9W6OEXV6Z" at bounding box center [99, 191] width 58 height 17
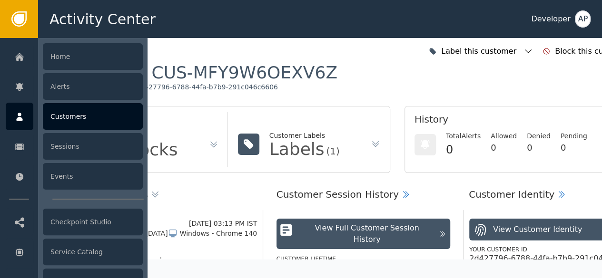
click at [55, 113] on div "Customers" at bounding box center [93, 116] width 100 height 27
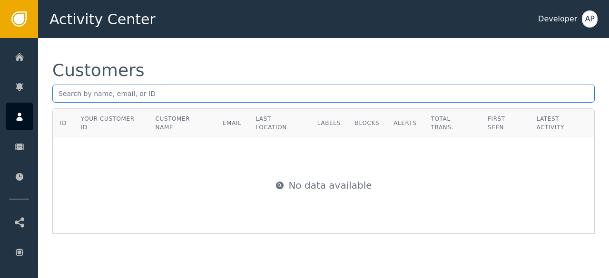
click at [58, 93] on input "text" at bounding box center [323, 94] width 542 height 18
paste input "[DOMAIN_NAME][EMAIL_ADDRESS][DOMAIN_NAME]"
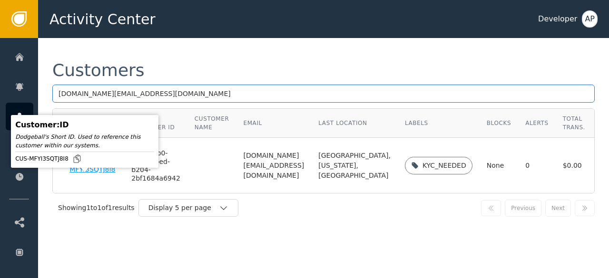
type input "[DOMAIN_NAME][EMAIL_ADDRESS][DOMAIN_NAME]"
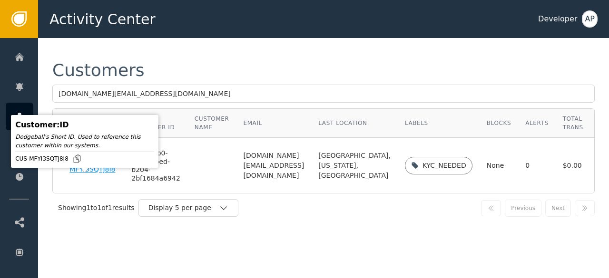
click at [87, 174] on div "CUS-MFYI3SQTJ8I8" at bounding box center [93, 165] width 48 height 17
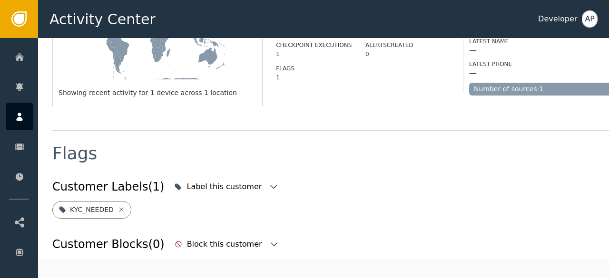
scroll to position [264, 0]
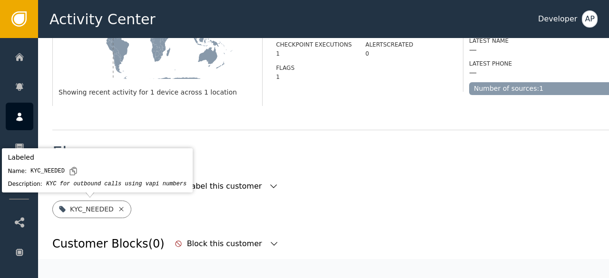
click at [117, 209] on icon at bounding box center [121, 209] width 8 height 8
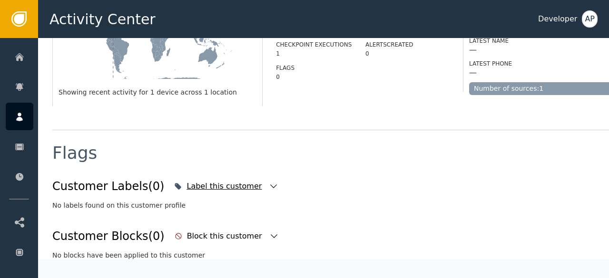
click at [269, 187] on icon "button" at bounding box center [274, 187] width 10 height 10
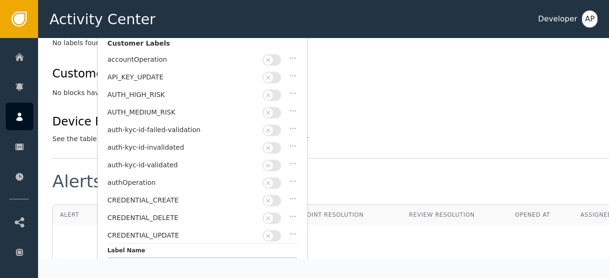
scroll to position [427, 0]
click at [280, 161] on button "button" at bounding box center [271, 164] width 19 height 11
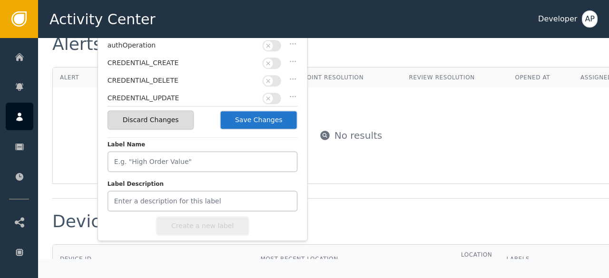
scroll to position [570, 0]
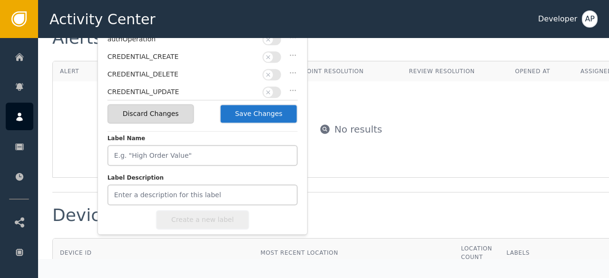
click at [285, 116] on button "Save Changes" at bounding box center [259, 113] width 78 height 19
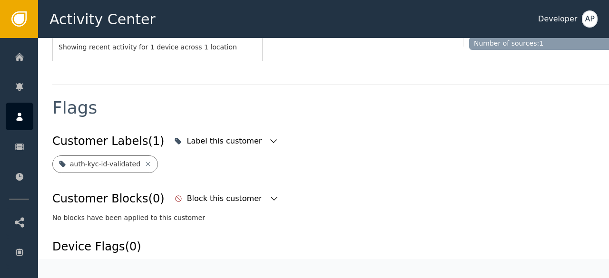
scroll to position [304, 0]
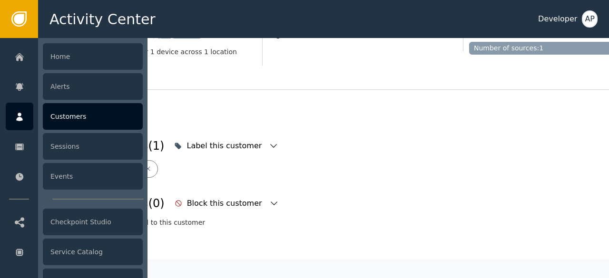
click at [58, 112] on div "Customers" at bounding box center [93, 116] width 100 height 27
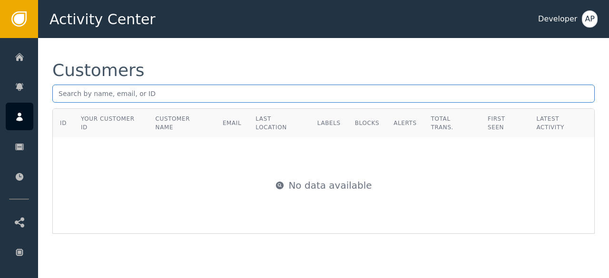
click at [61, 92] on input "text" at bounding box center [323, 94] width 542 height 18
paste input "[EMAIL_ADDRESS]"
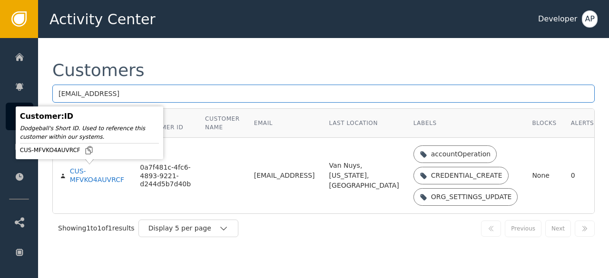
type input "[EMAIL_ADDRESS]"
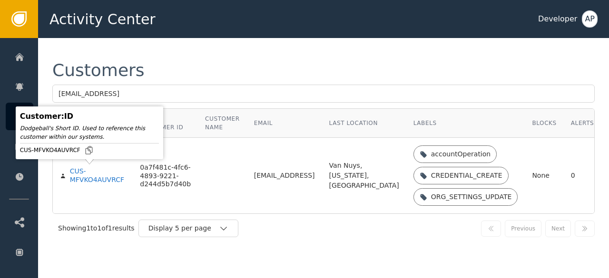
click at [77, 174] on div "CUS-MFVKO4AUVRCF" at bounding box center [98, 175] width 56 height 17
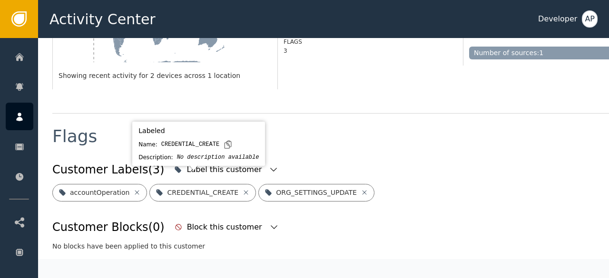
scroll to position [291, 0]
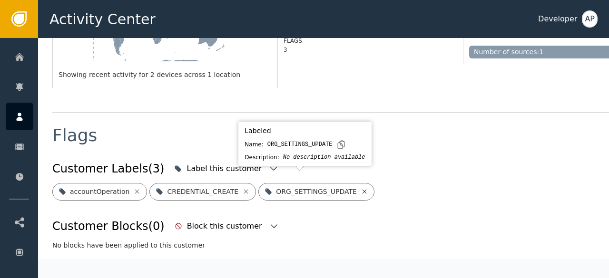
click at [360, 188] on icon at bounding box center [364, 192] width 8 height 8
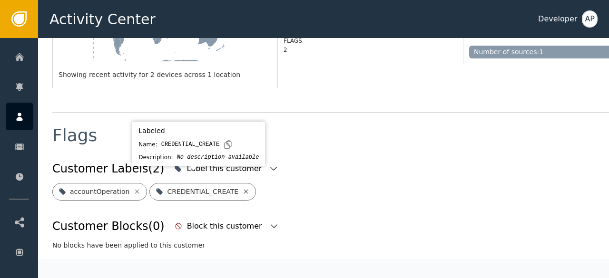
click at [244, 189] on icon at bounding box center [246, 191] width 4 height 4
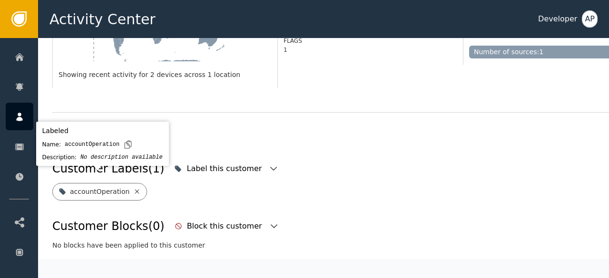
click at [135, 189] on icon at bounding box center [137, 191] width 4 height 4
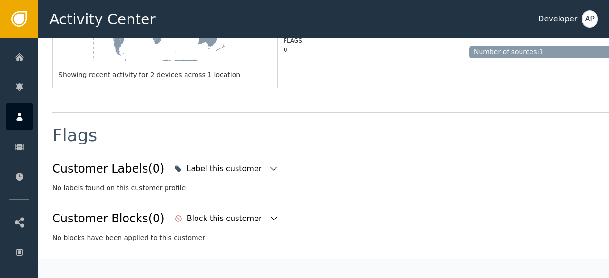
click at [269, 164] on icon "button" at bounding box center [274, 169] width 10 height 10
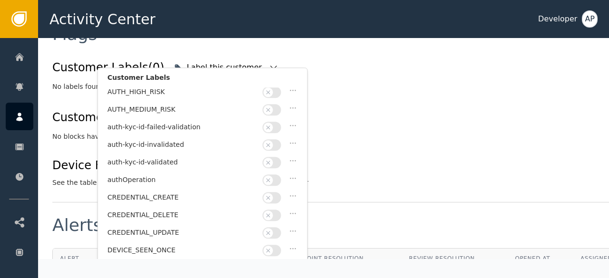
scroll to position [38, 0]
click at [280, 156] on button "button" at bounding box center [271, 161] width 19 height 11
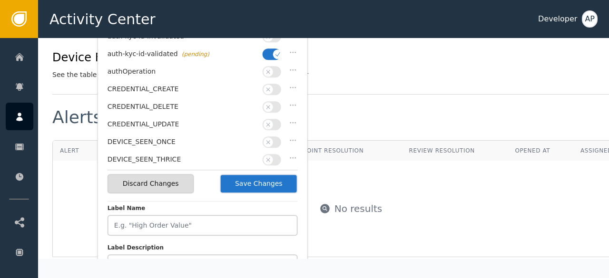
scroll to position [501, 0]
click at [256, 178] on button "Save Changes" at bounding box center [259, 183] width 78 height 19
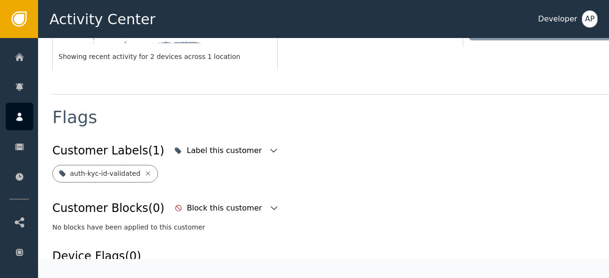
scroll to position [304, 0]
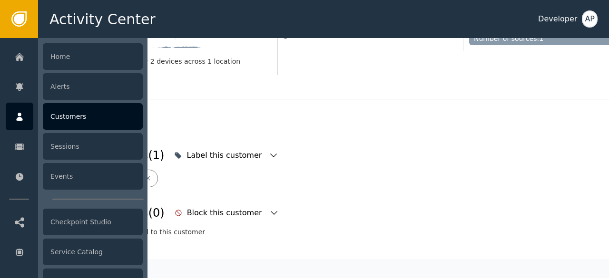
click at [63, 114] on div "Customers" at bounding box center [93, 116] width 100 height 27
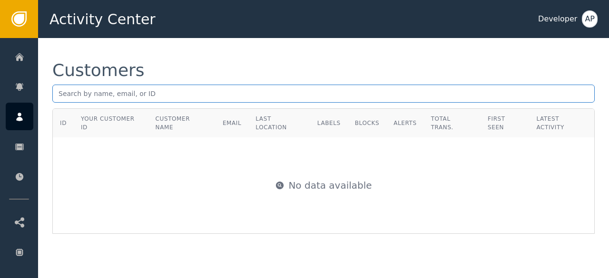
click at [62, 96] on input "text" at bounding box center [323, 94] width 542 height 18
paste input "[EMAIL_ADDRESS][DOMAIN_NAME]"
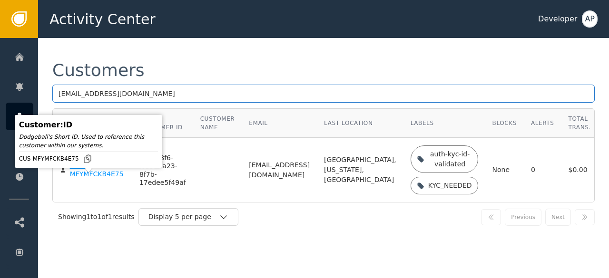
type input "[EMAIL_ADDRESS][DOMAIN_NAME]"
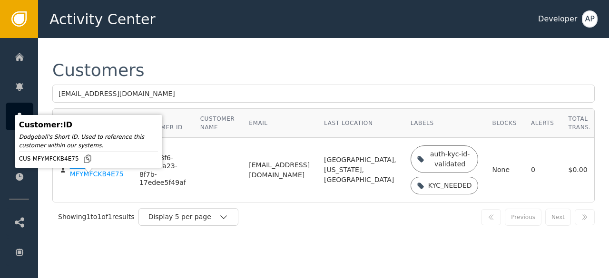
click at [91, 178] on div "CUS-MFYMFCKB4E75" at bounding box center [97, 170] width 55 height 17
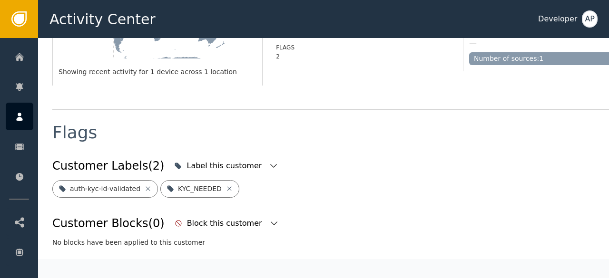
scroll to position [291, 0]
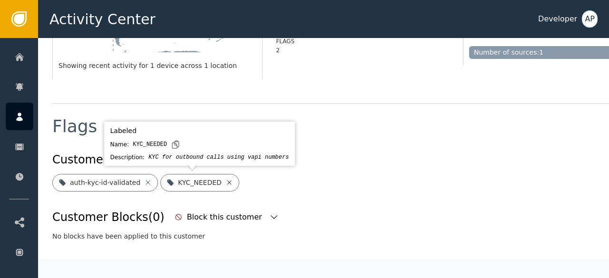
click at [225, 183] on icon at bounding box center [229, 183] width 8 height 8
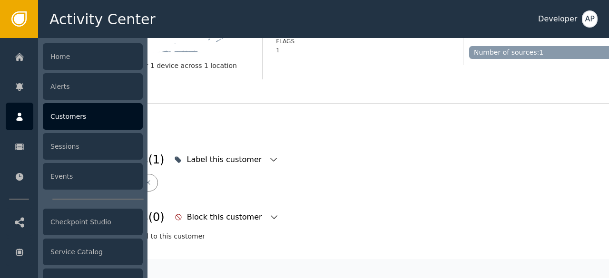
click at [59, 117] on div "Customers" at bounding box center [93, 116] width 100 height 27
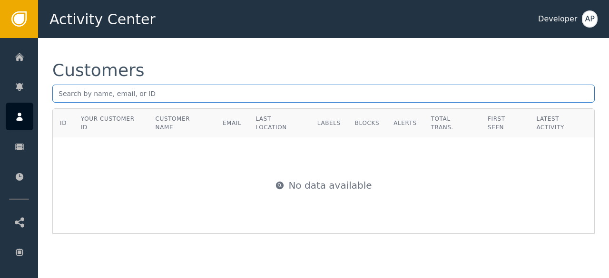
click at [59, 96] on input "text" at bounding box center [323, 94] width 542 height 18
paste input "[PERSON_NAME][EMAIL_ADDRESS][DOMAIN_NAME]"
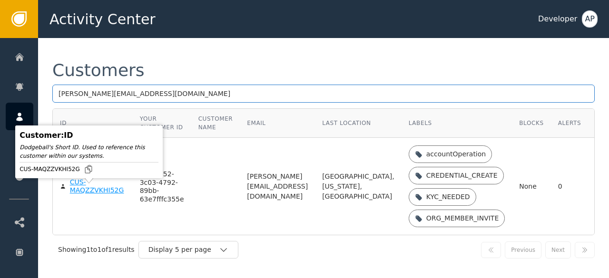
type input "[PERSON_NAME][EMAIL_ADDRESS][DOMAIN_NAME]"
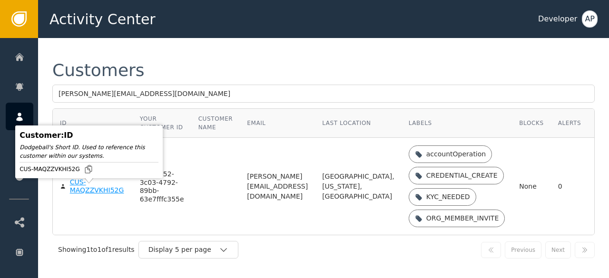
click at [81, 192] on div "CUS-MAQZZVKHI52G" at bounding box center [98, 186] width 56 height 17
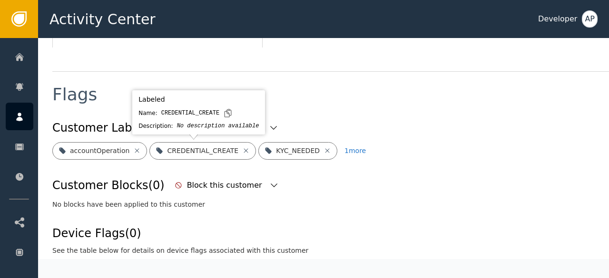
scroll to position [323, 0]
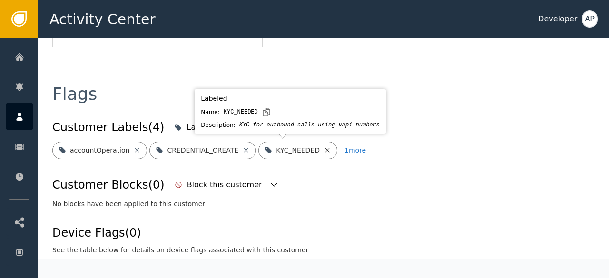
click at [325, 149] on icon at bounding box center [327, 150] width 4 height 4
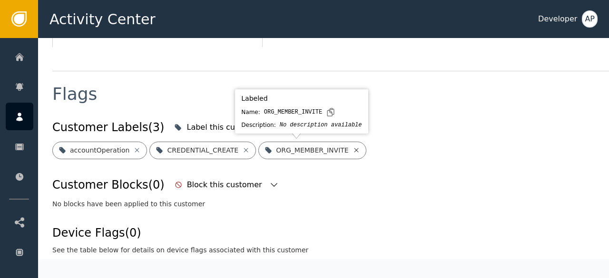
click at [352, 147] on icon at bounding box center [356, 150] width 8 height 8
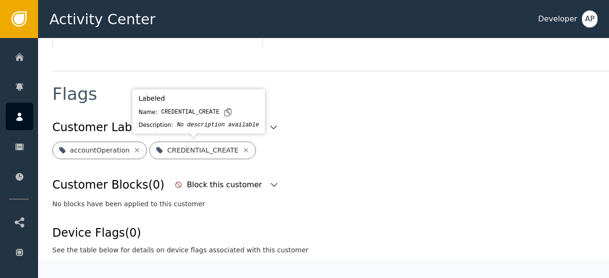
click at [244, 149] on icon at bounding box center [246, 150] width 4 height 4
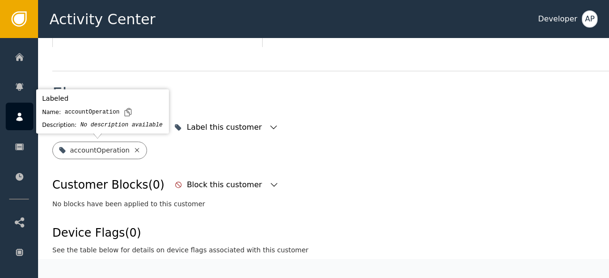
click at [134, 150] on icon at bounding box center [137, 150] width 8 height 8
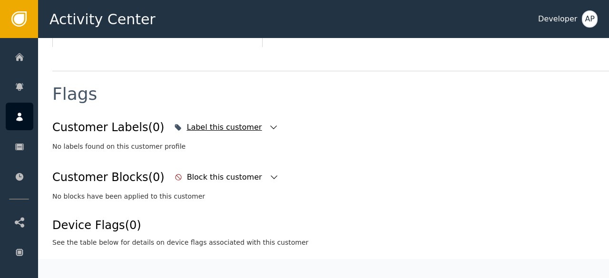
click at [269, 125] on icon "button" at bounding box center [274, 128] width 10 height 10
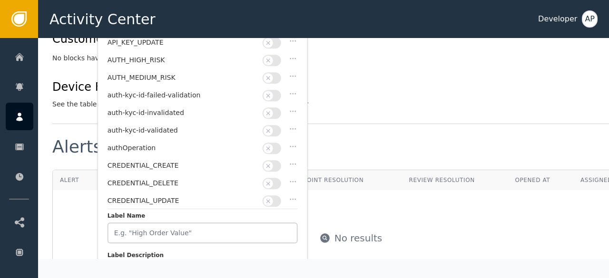
scroll to position [462, 0]
click at [276, 125] on button "button" at bounding box center [271, 130] width 19 height 11
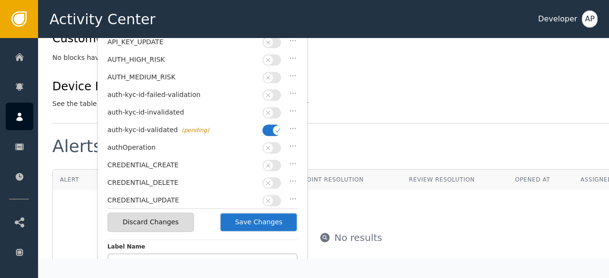
click at [263, 223] on button "Save Changes" at bounding box center [259, 222] width 78 height 19
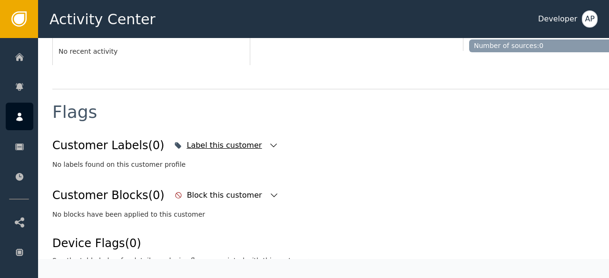
scroll to position [304, 0]
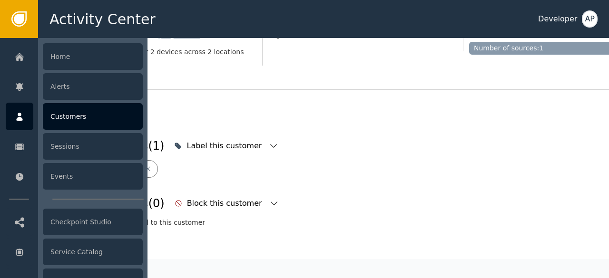
click at [58, 116] on div "Customers" at bounding box center [93, 116] width 100 height 27
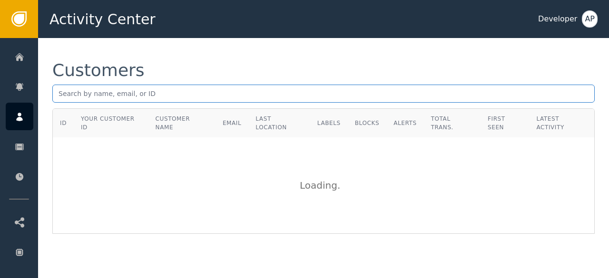
click at [59, 97] on input "text" at bounding box center [323, 94] width 542 height 18
paste input "[EMAIL_ADDRESS][DOMAIN_NAME]"
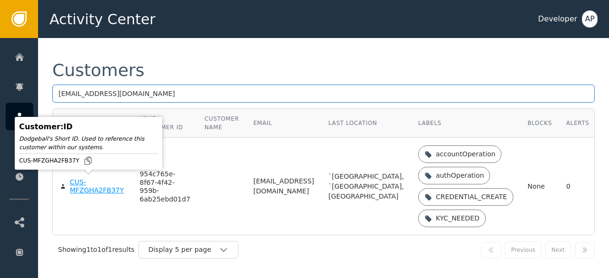
type input "[EMAIL_ADDRESS][DOMAIN_NAME]"
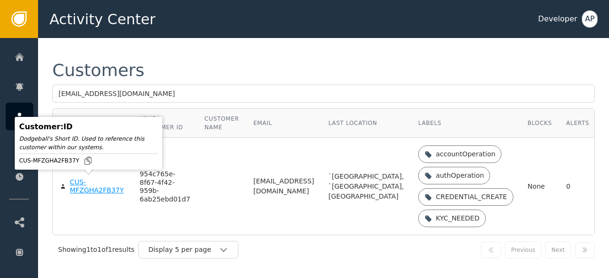
click at [85, 186] on div "CUS-MFZGHA2FB37Y" at bounding box center [98, 186] width 56 height 17
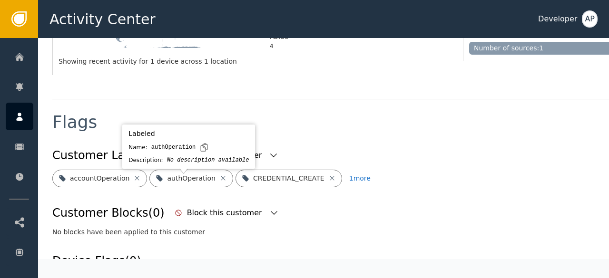
scroll to position [301, 0]
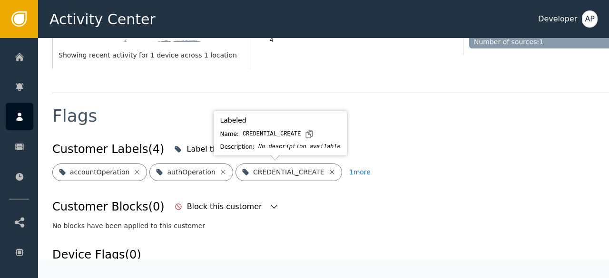
click at [330, 172] on icon at bounding box center [332, 172] width 4 height 4
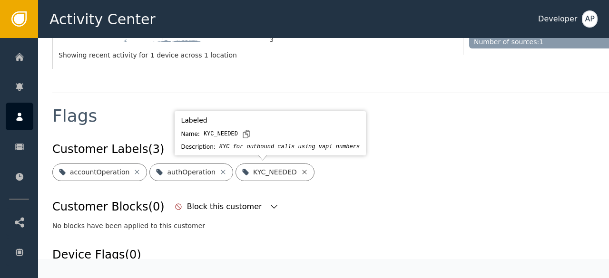
click at [301, 170] on icon at bounding box center [305, 172] width 8 height 8
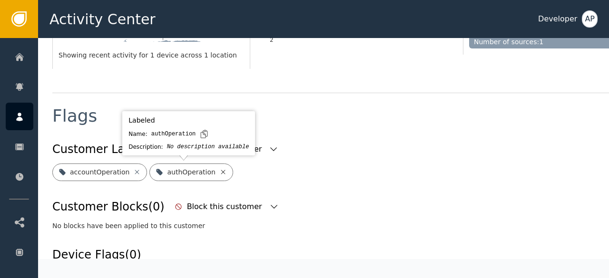
click at [221, 171] on icon at bounding box center [223, 172] width 4 height 4
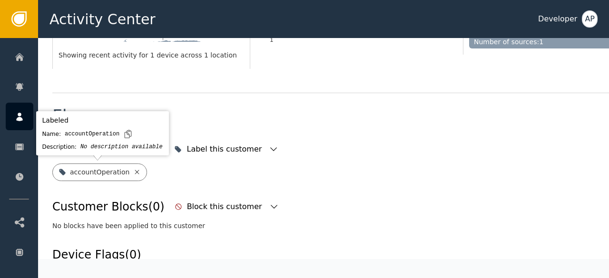
click at [135, 171] on icon at bounding box center [137, 172] width 4 height 4
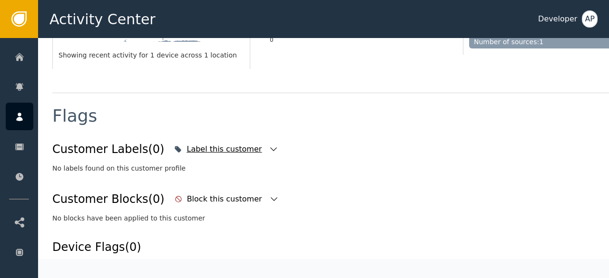
click at [269, 147] on icon "button" at bounding box center [274, 150] width 10 height 10
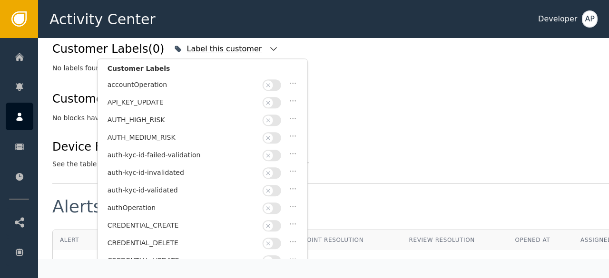
scroll to position [44, 0]
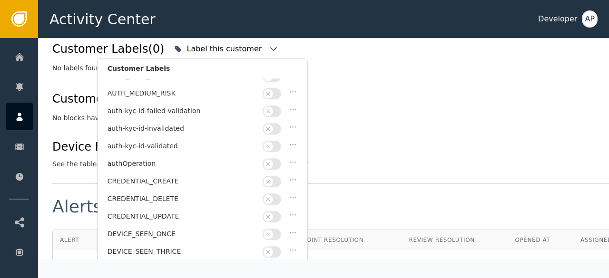
click at [281, 141] on div at bounding box center [272, 146] width 21 height 11
click at [278, 141] on button "button" at bounding box center [271, 146] width 19 height 11
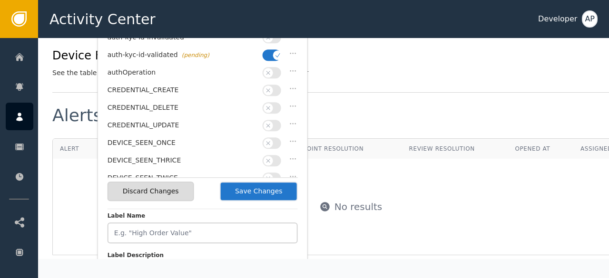
click at [245, 190] on button "Save Changes" at bounding box center [259, 191] width 78 height 19
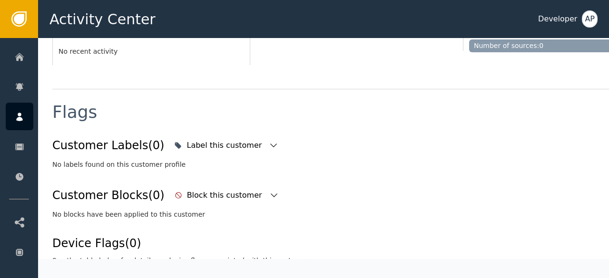
scroll to position [304, 0]
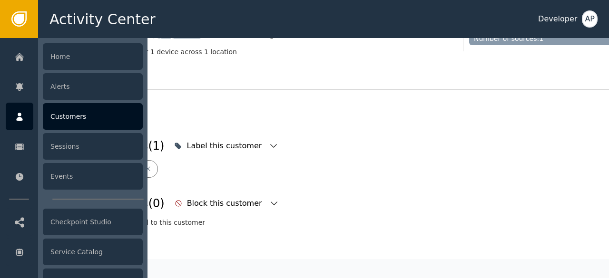
click at [73, 112] on div "Customers" at bounding box center [93, 116] width 100 height 27
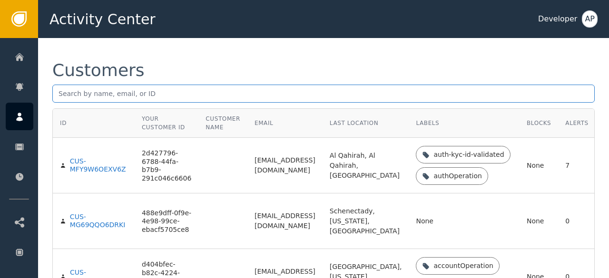
click at [66, 97] on input "text" at bounding box center [323, 94] width 542 height 18
paste input "[PERSON_NAME][EMAIL_ADDRESS][DOMAIN_NAME]"
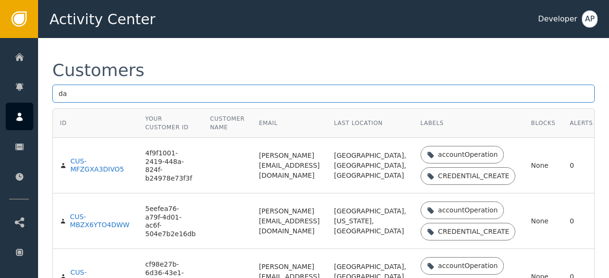
type input "d"
paste input "[PERSON_NAME][EMAIL_ADDRESS][DOMAIN_NAME]"
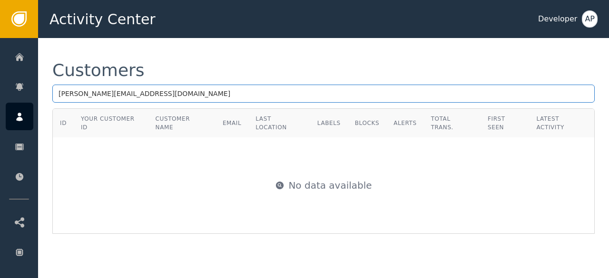
type input "[PERSON_NAME][EMAIL_ADDRESS][DOMAIN_NAME]"
